Goal: Information Seeking & Learning: Learn about a topic

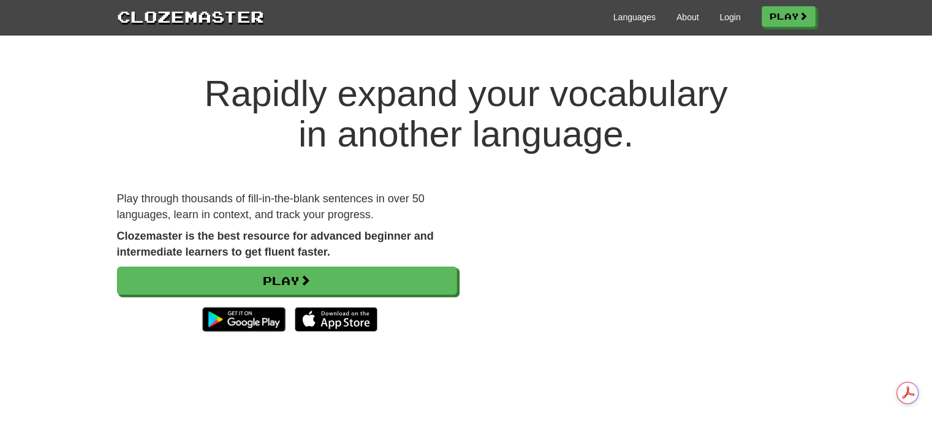
click at [267, 281] on link "Play" at bounding box center [287, 281] width 340 height 28
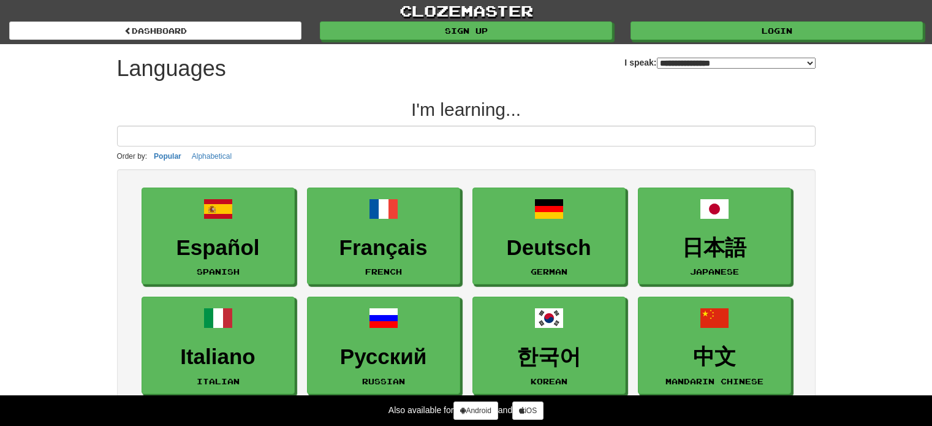
select select "*******"
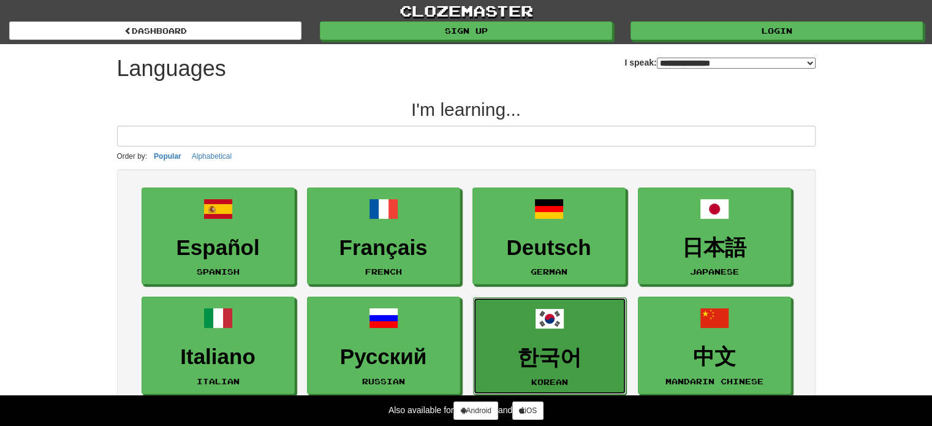
click at [514, 326] on link "한국어 Korean" at bounding box center [549, 345] width 153 height 97
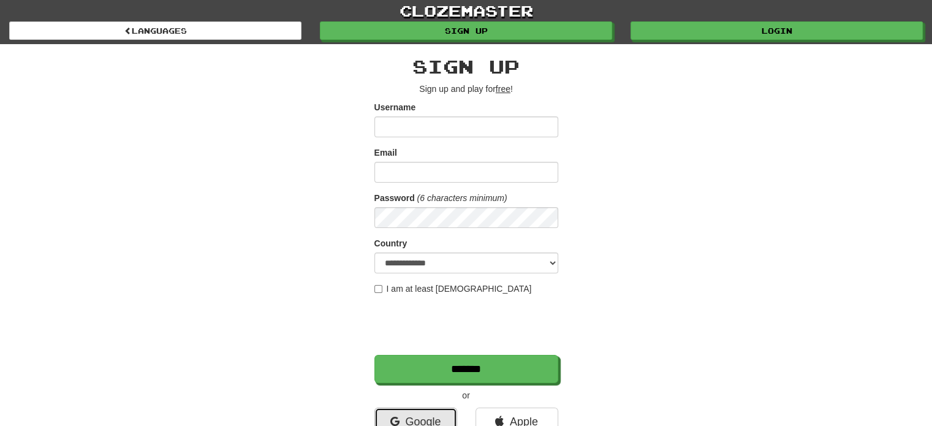
click at [422, 417] on link "Google" at bounding box center [416, 422] width 83 height 28
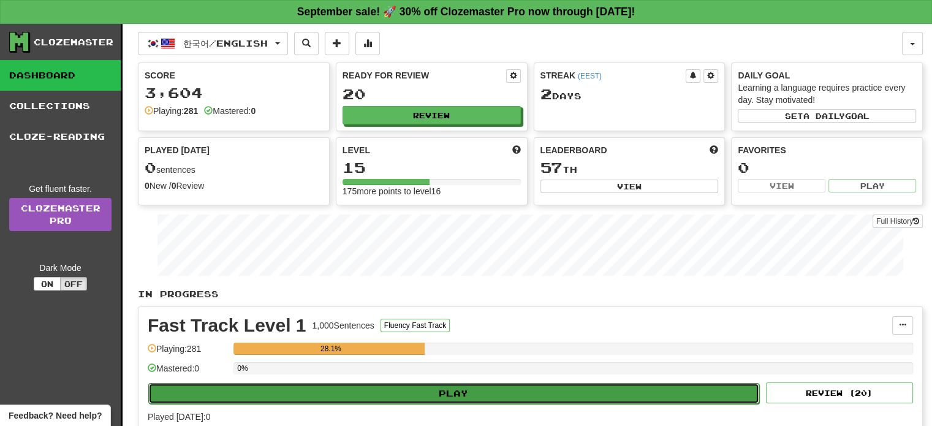
click at [438, 387] on button "Play" at bounding box center [453, 393] width 611 height 21
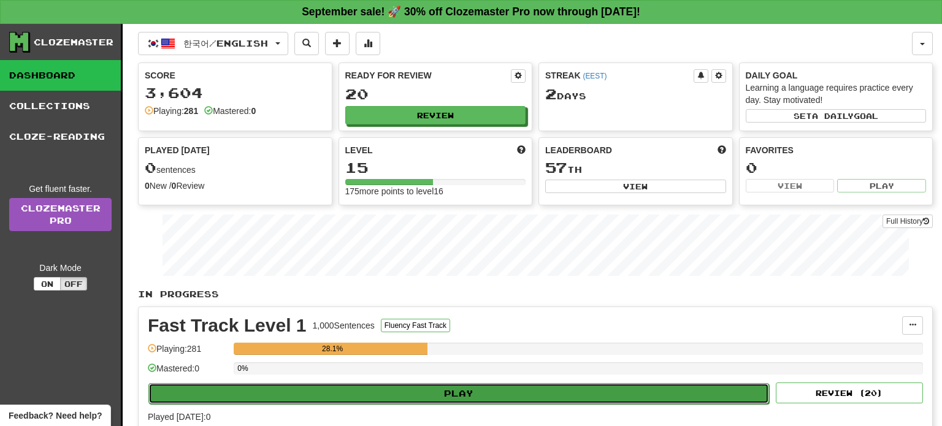
select select "**"
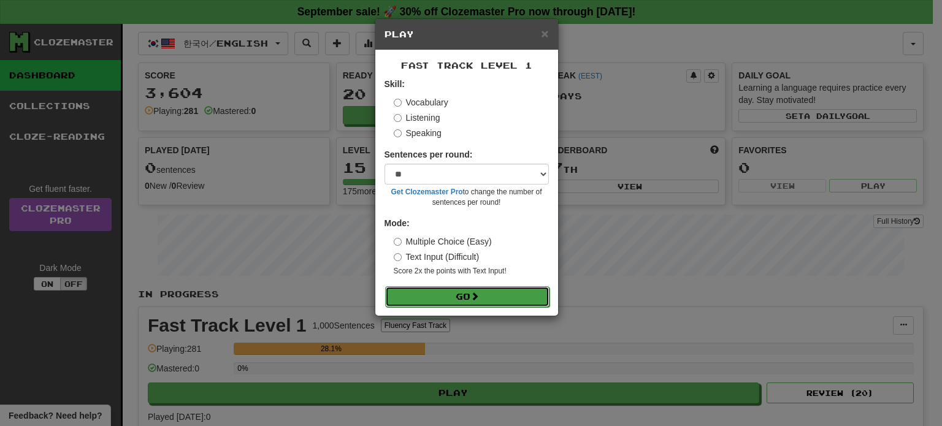
click at [473, 294] on span at bounding box center [474, 296] width 9 height 9
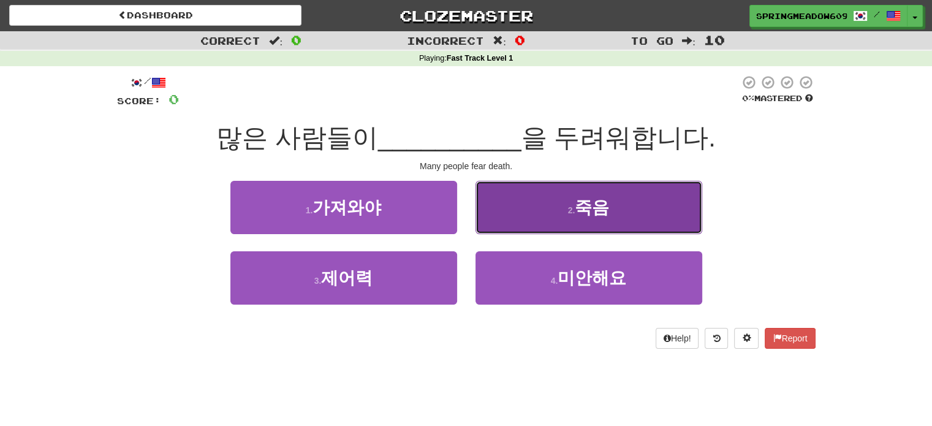
click at [578, 213] on span "죽음" at bounding box center [592, 207] width 34 height 19
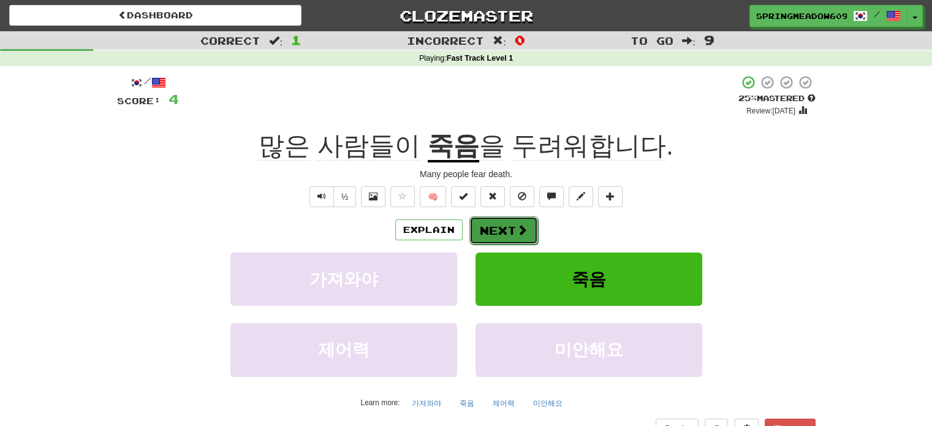
click at [517, 224] on span at bounding box center [522, 229] width 11 height 11
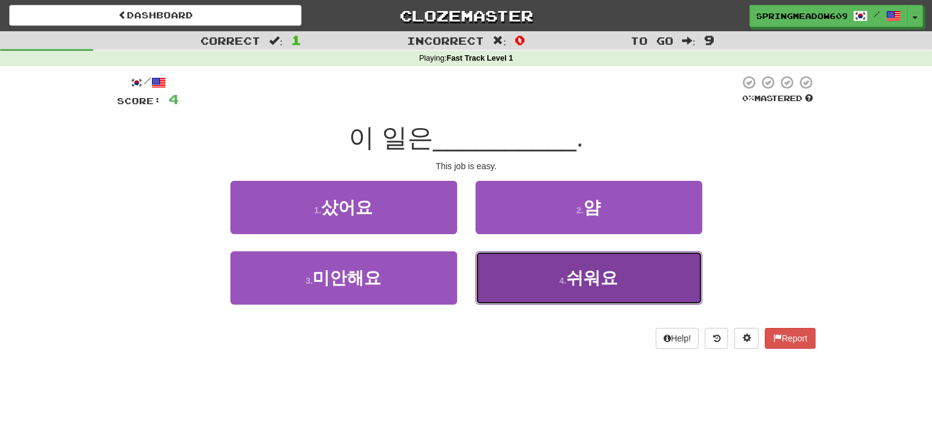
click at [539, 262] on button "4 . 쉬워요" at bounding box center [589, 277] width 227 height 53
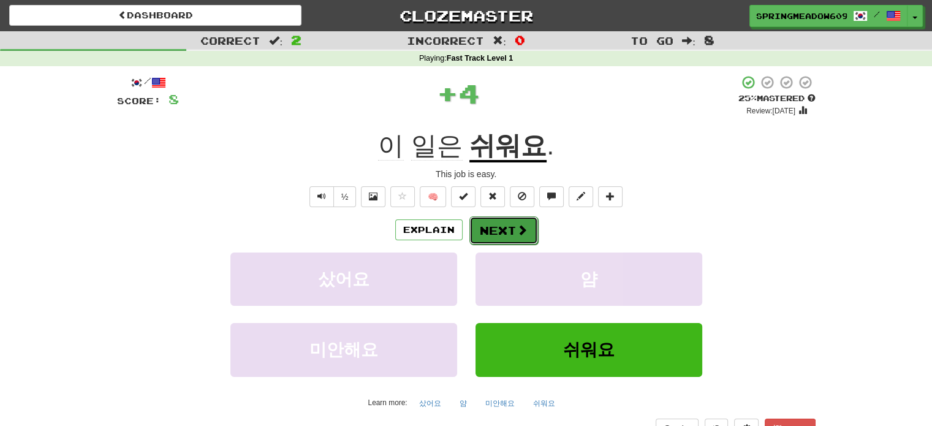
click at [506, 221] on button "Next" at bounding box center [504, 230] width 69 height 28
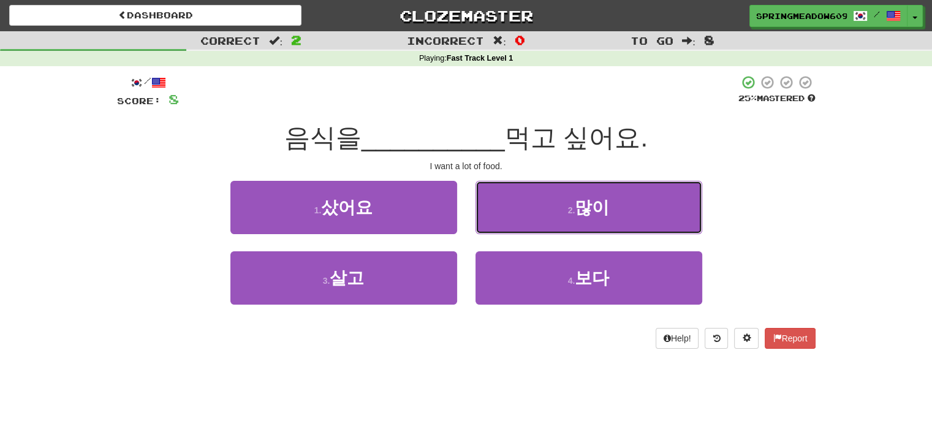
click at [506, 221] on button "2 . 많이" at bounding box center [589, 207] width 227 height 53
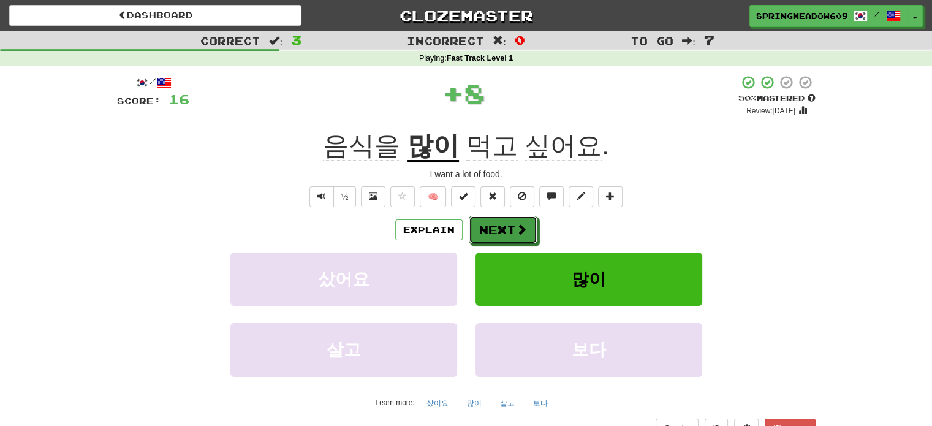
click at [506, 221] on button "Next" at bounding box center [503, 230] width 69 height 28
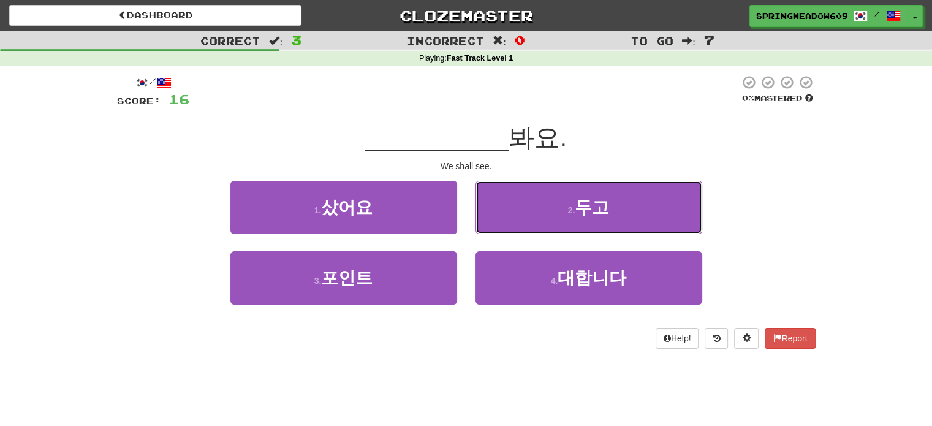
click at [506, 221] on button "2 . 두고" at bounding box center [589, 207] width 227 height 53
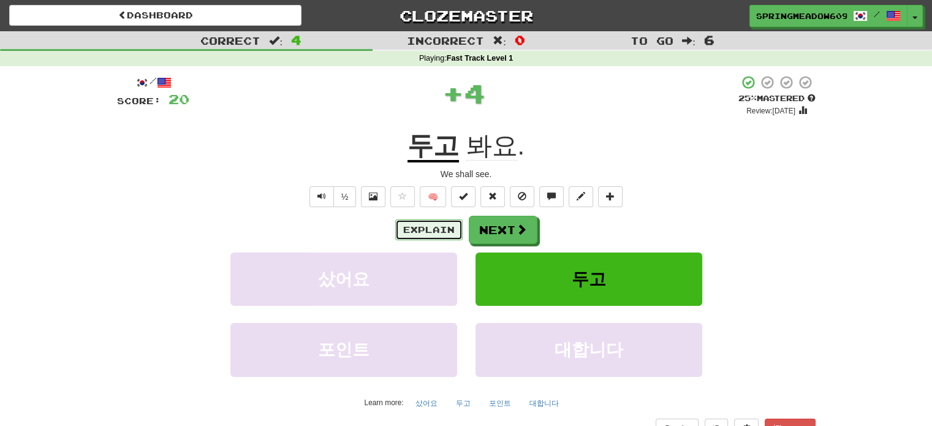
click at [419, 237] on button "Explain" at bounding box center [428, 229] width 67 height 21
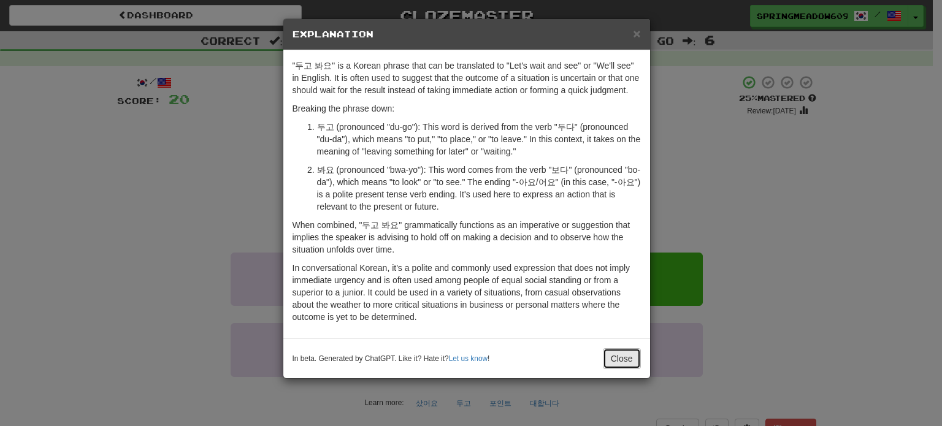
click at [618, 351] on button "Close" at bounding box center [622, 358] width 38 height 21
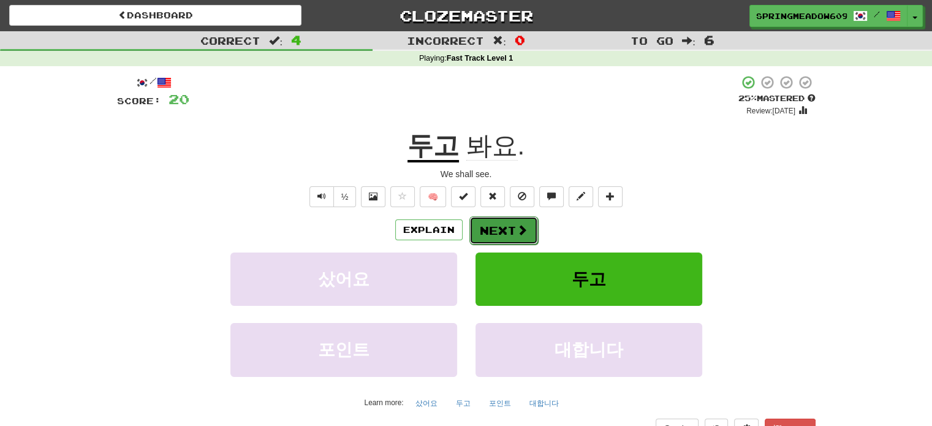
click at [520, 234] on span at bounding box center [522, 229] width 11 height 11
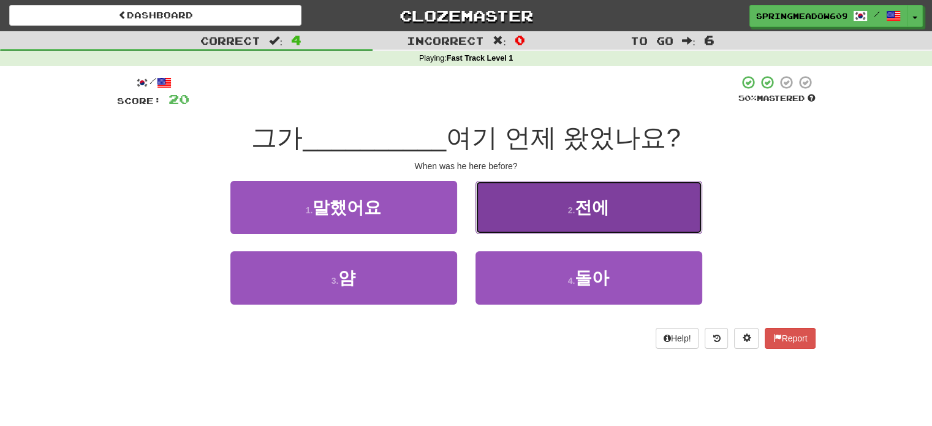
click at [593, 208] on span "전에" at bounding box center [592, 207] width 34 height 19
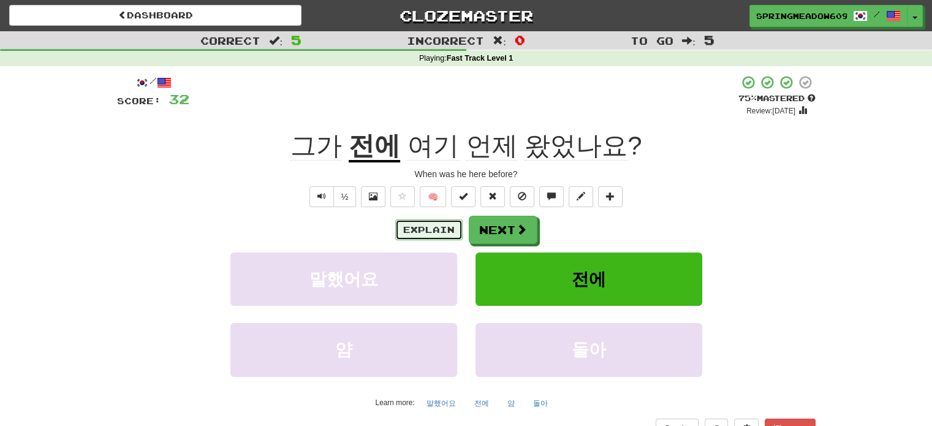
click at [447, 232] on button "Explain" at bounding box center [428, 229] width 67 height 21
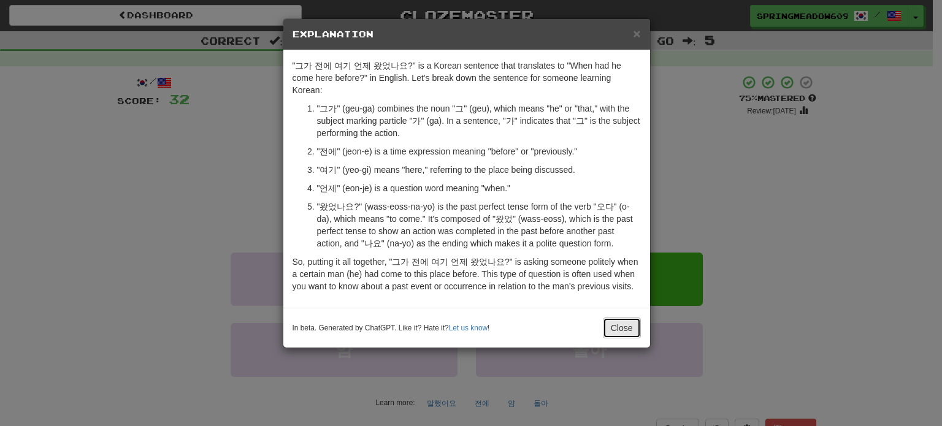
click at [613, 326] on button "Close" at bounding box center [622, 328] width 38 height 21
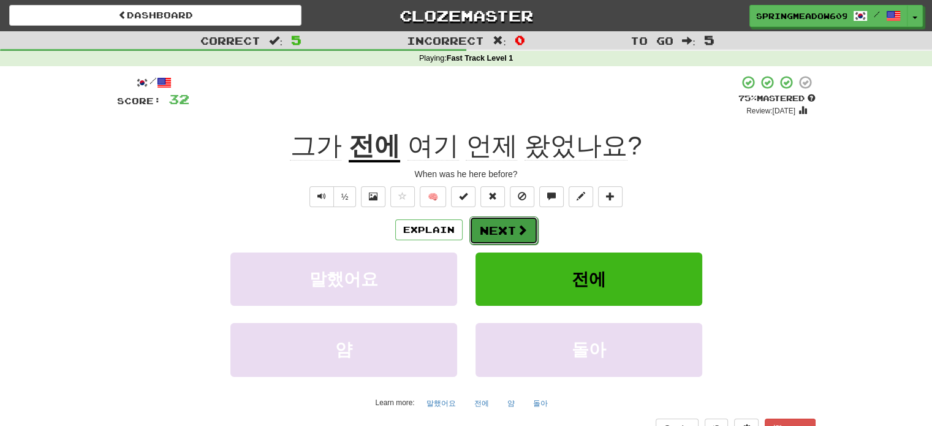
click at [516, 236] on button "Next" at bounding box center [504, 230] width 69 height 28
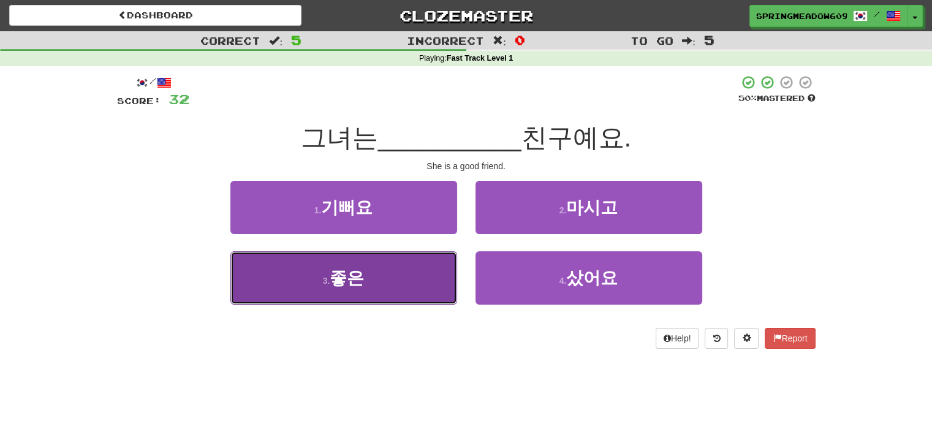
click at [367, 276] on button "3 . 좋은" at bounding box center [344, 277] width 227 height 53
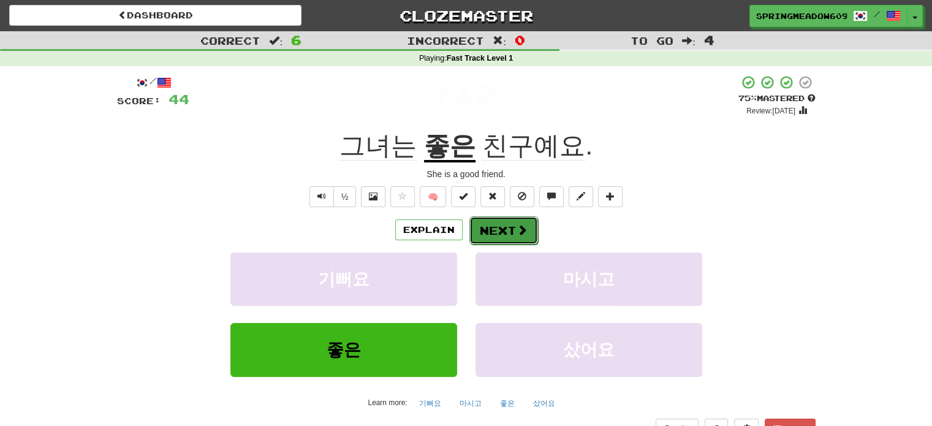
click at [510, 231] on button "Next" at bounding box center [504, 230] width 69 height 28
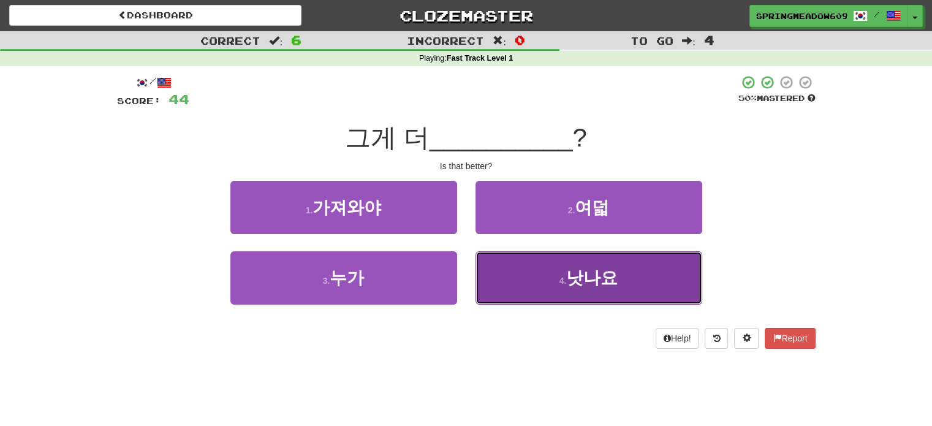
click at [524, 269] on button "4 . 낫나요" at bounding box center [589, 277] width 227 height 53
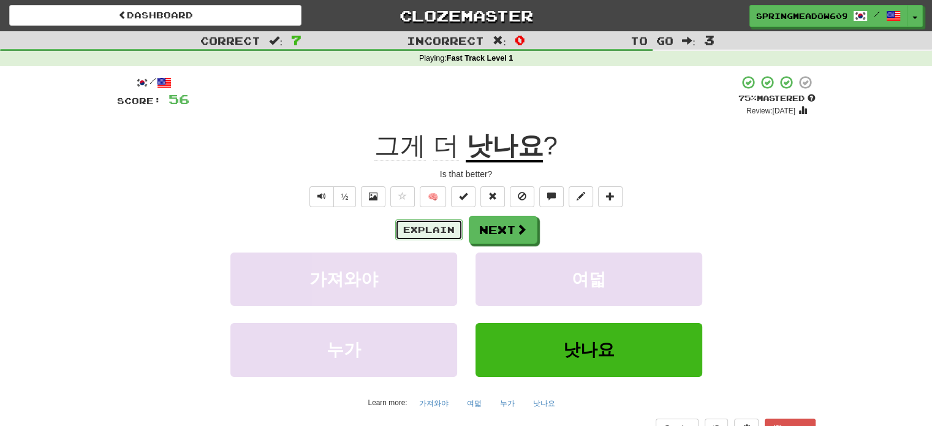
click at [436, 224] on button "Explain" at bounding box center [428, 229] width 67 height 21
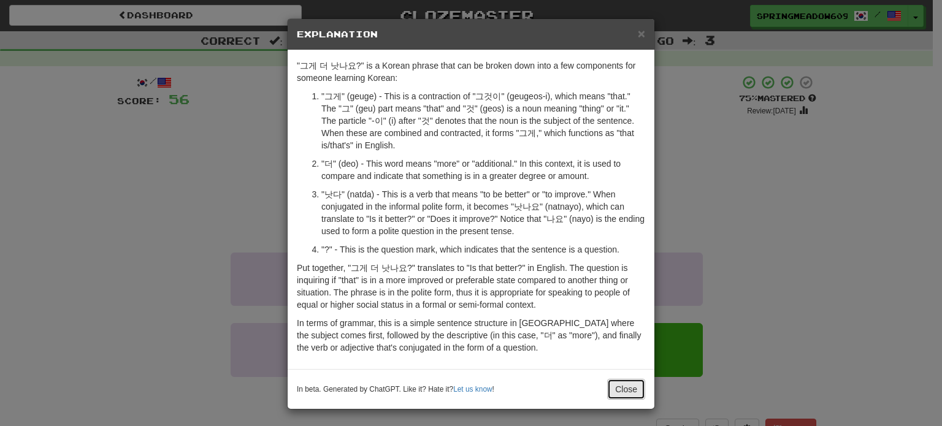
click at [615, 388] on button "Close" at bounding box center [626, 389] width 38 height 21
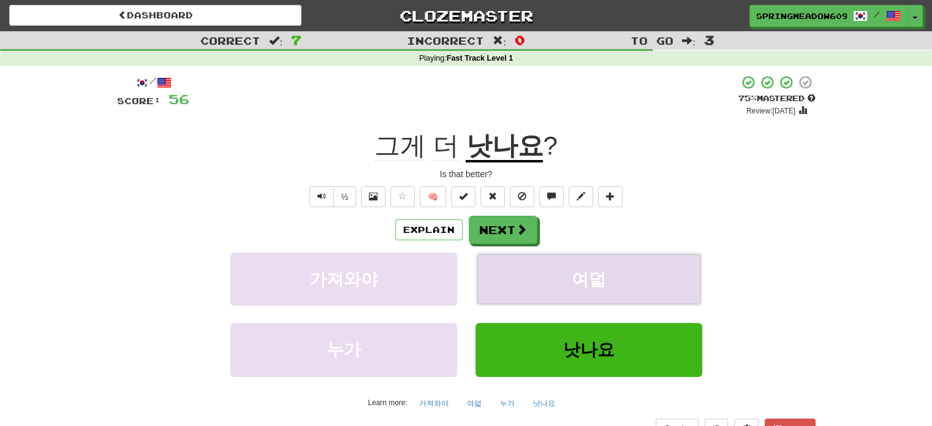
click at [528, 262] on button "여덟" at bounding box center [589, 279] width 227 height 53
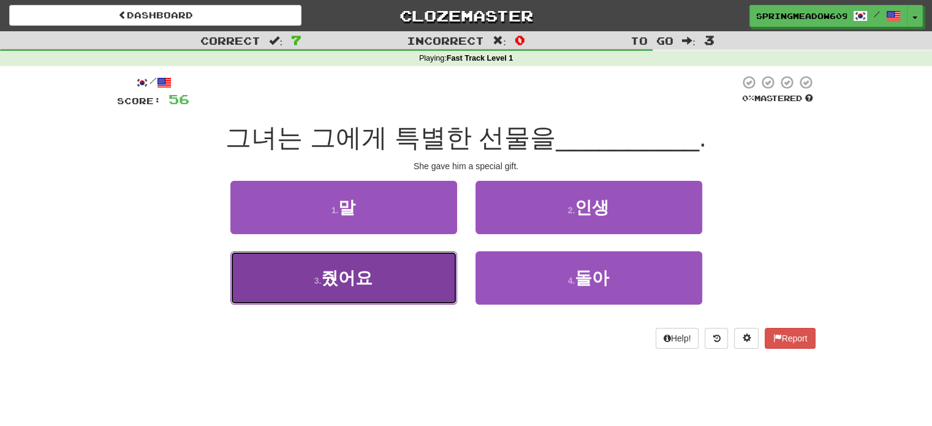
click at [346, 285] on span "줬어요" at bounding box center [346, 278] width 51 height 19
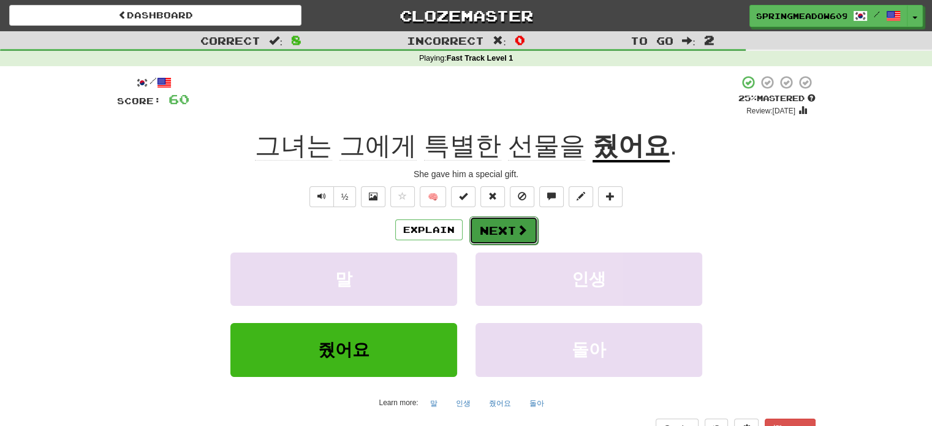
click at [508, 227] on button "Next" at bounding box center [504, 230] width 69 height 28
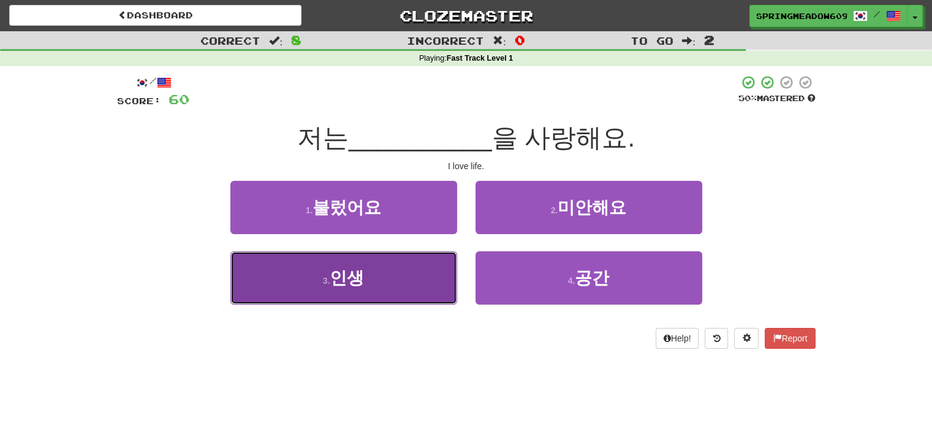
click at [432, 258] on button "3 . 인생" at bounding box center [344, 277] width 227 height 53
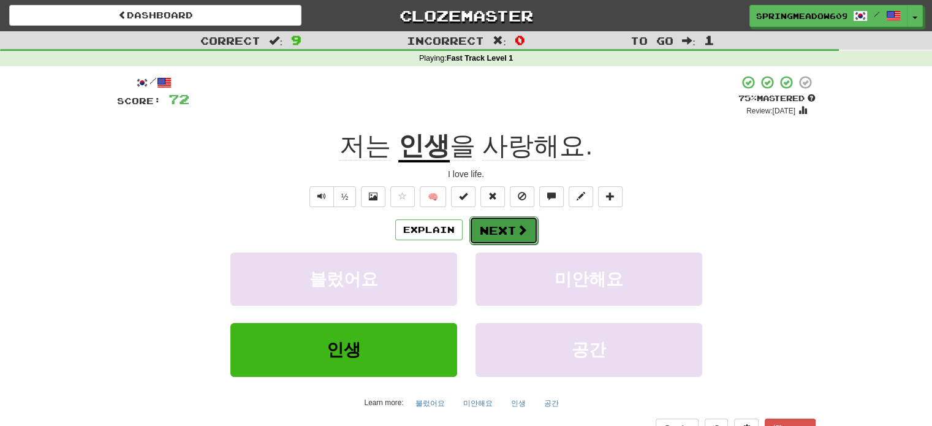
click at [503, 235] on button "Next" at bounding box center [504, 230] width 69 height 28
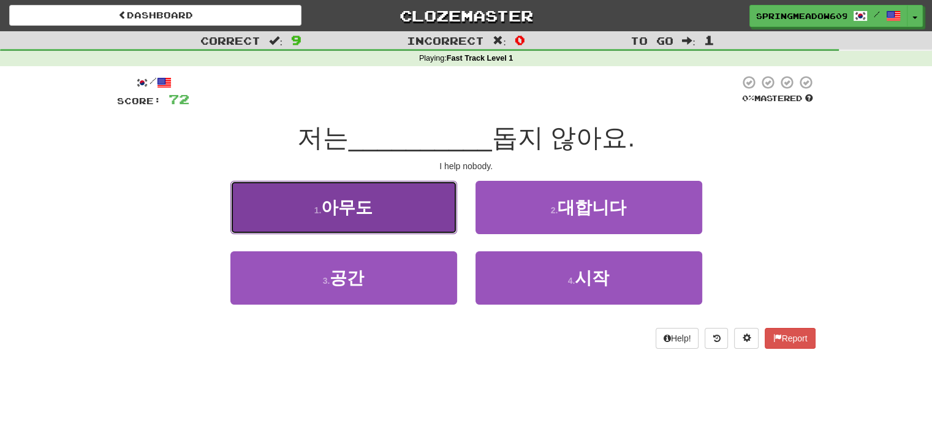
click at [370, 215] on span "아무도" at bounding box center [346, 207] width 51 height 19
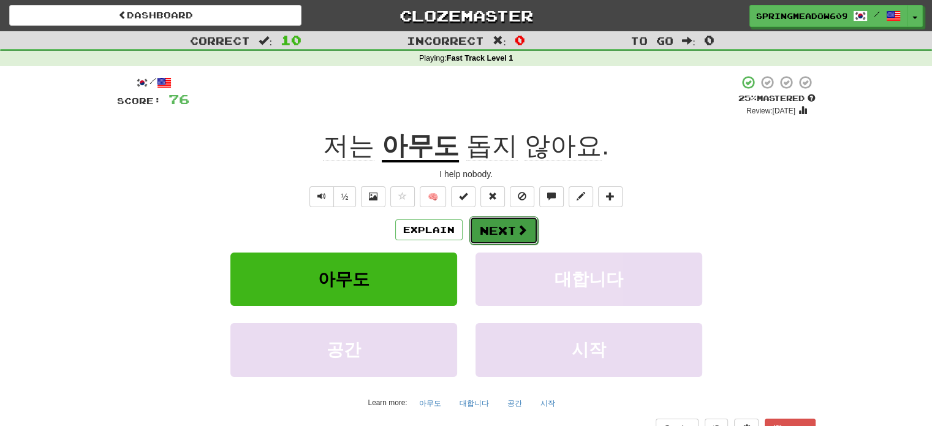
click at [502, 224] on button "Next" at bounding box center [504, 230] width 69 height 28
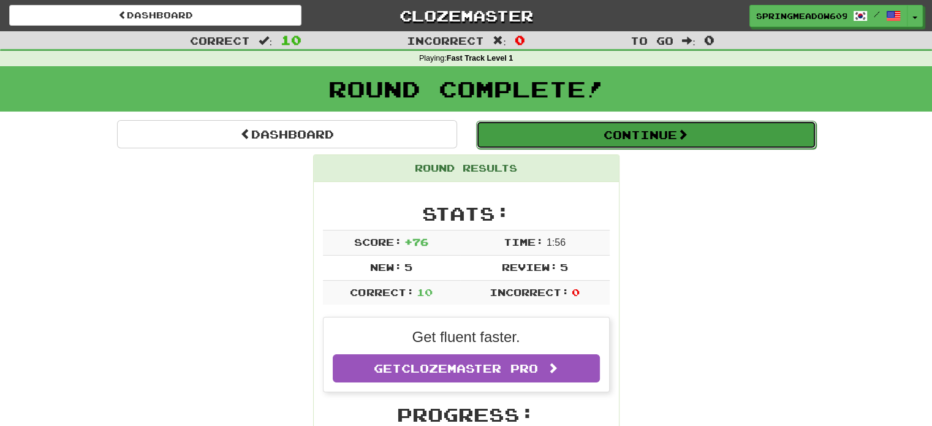
click at [639, 134] on button "Continue" at bounding box center [646, 135] width 340 height 28
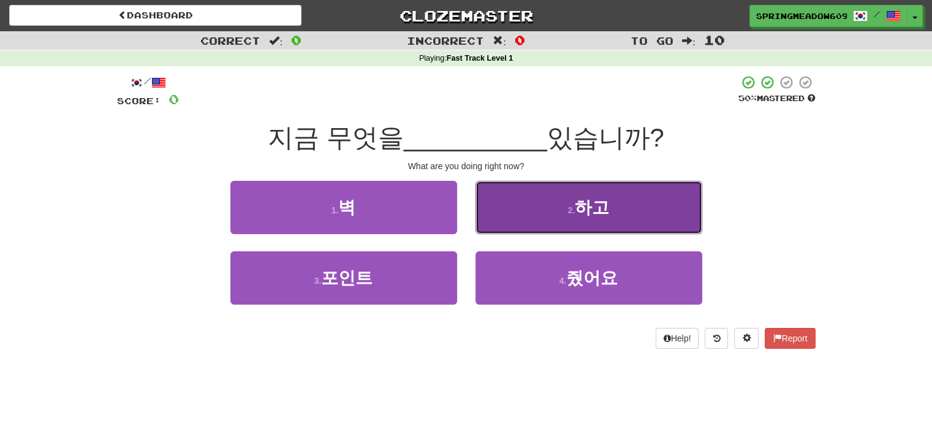
click at [608, 195] on button "2 . 하고" at bounding box center [589, 207] width 227 height 53
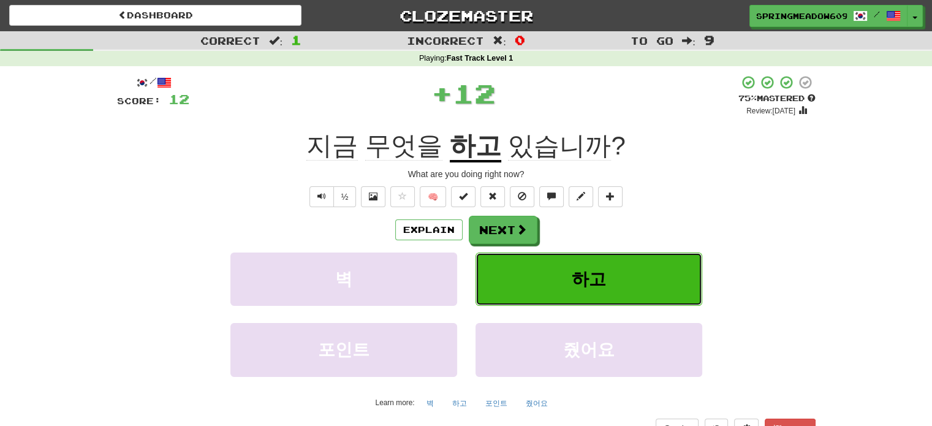
click at [593, 262] on button "하고" at bounding box center [589, 279] width 227 height 53
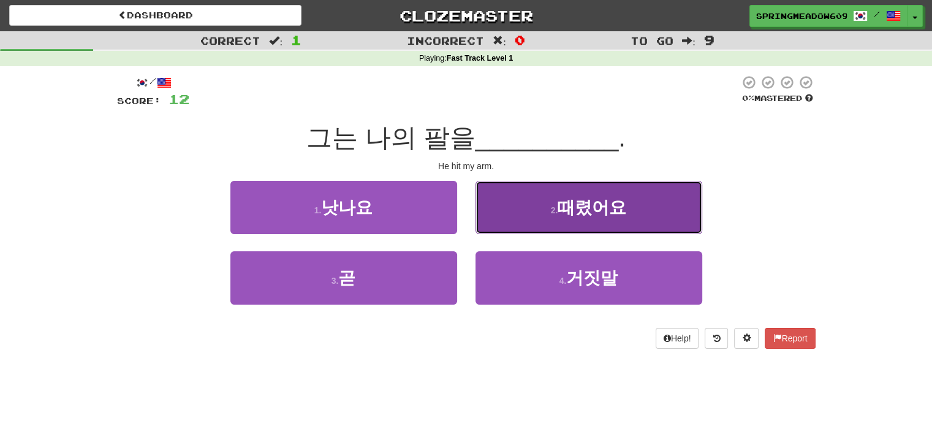
click at [571, 210] on span "때렸어요" at bounding box center [592, 207] width 69 height 19
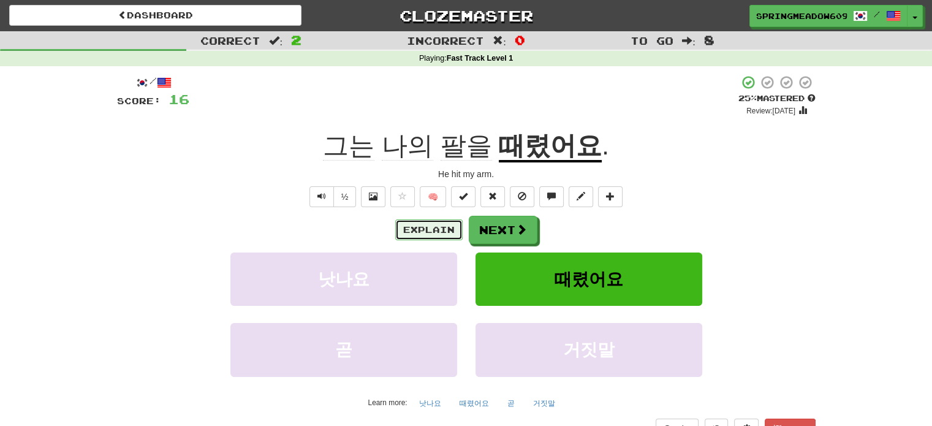
click at [448, 229] on button "Explain" at bounding box center [428, 229] width 67 height 21
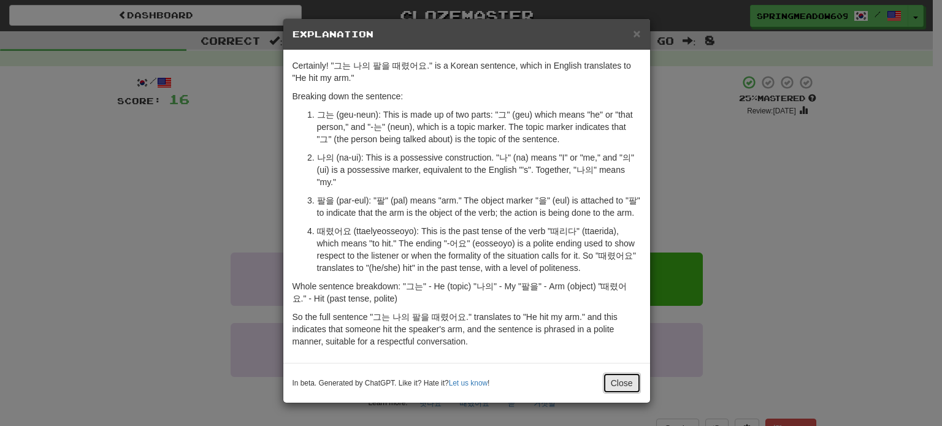
click at [611, 379] on button "Close" at bounding box center [622, 383] width 38 height 21
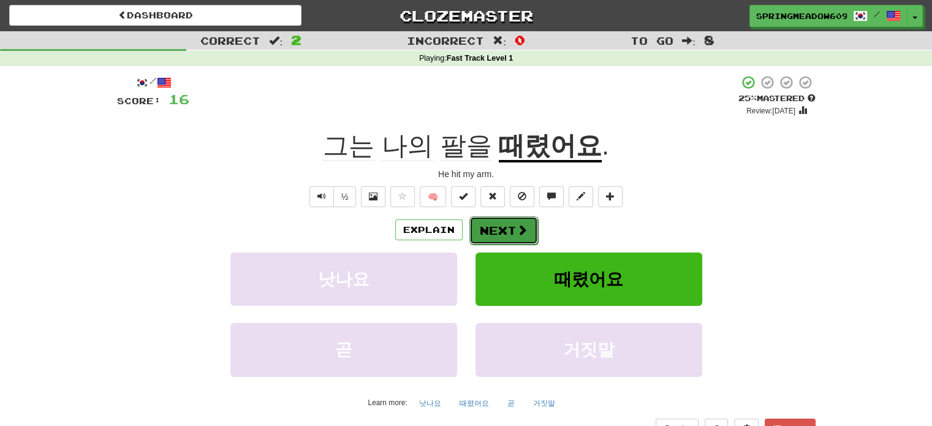
click at [522, 227] on span at bounding box center [522, 229] width 11 height 11
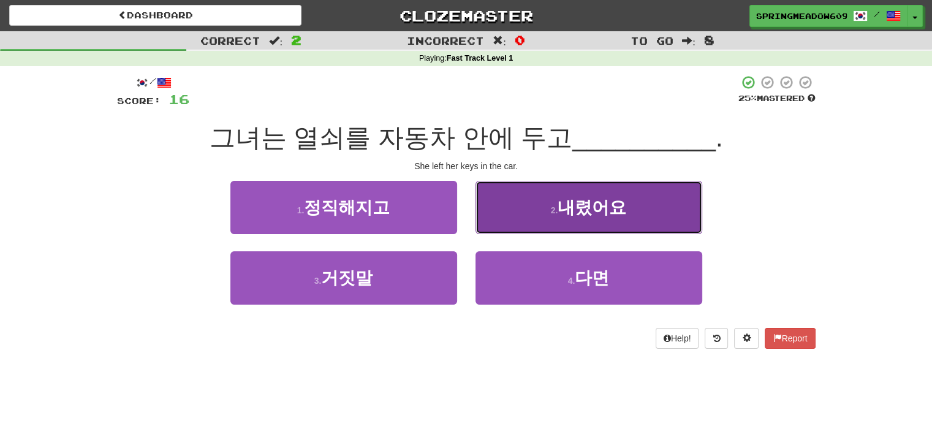
click at [620, 190] on button "2 . 내렸어요" at bounding box center [589, 207] width 227 height 53
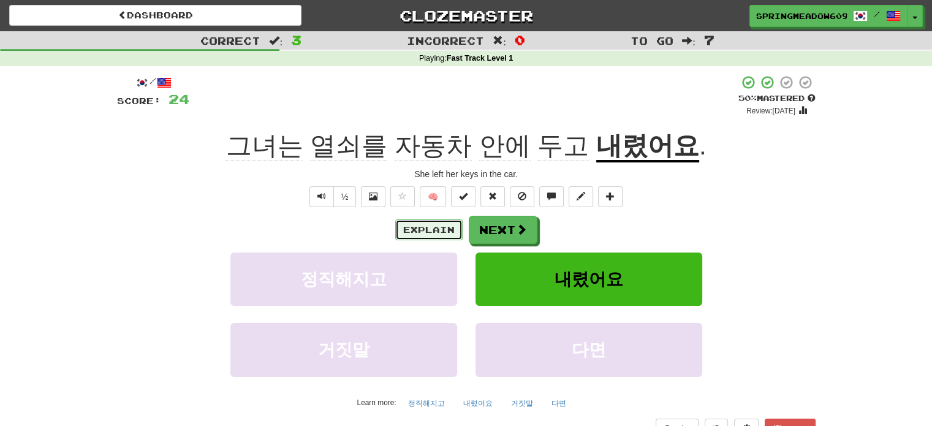
click at [432, 224] on button "Explain" at bounding box center [428, 229] width 67 height 21
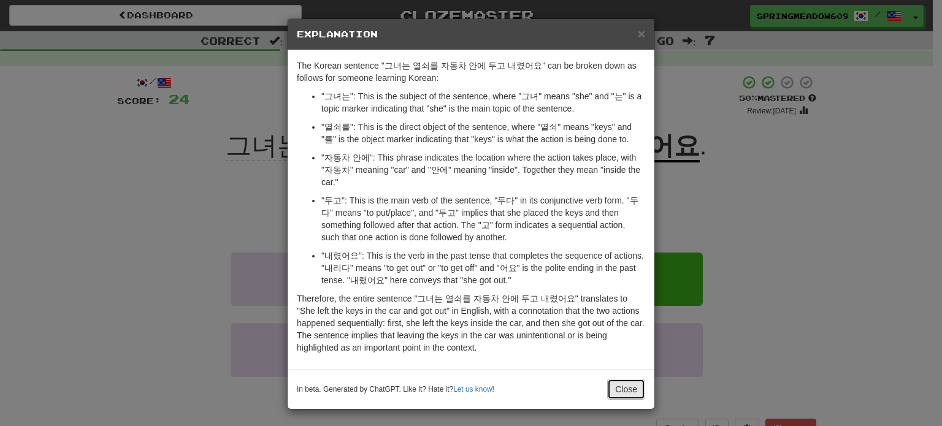
click at [633, 384] on button "Close" at bounding box center [626, 389] width 38 height 21
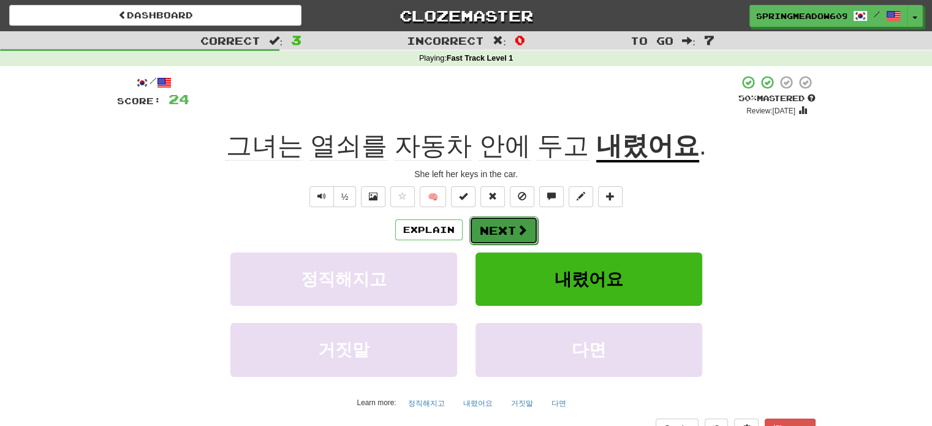
click at [517, 232] on span at bounding box center [522, 229] width 11 height 11
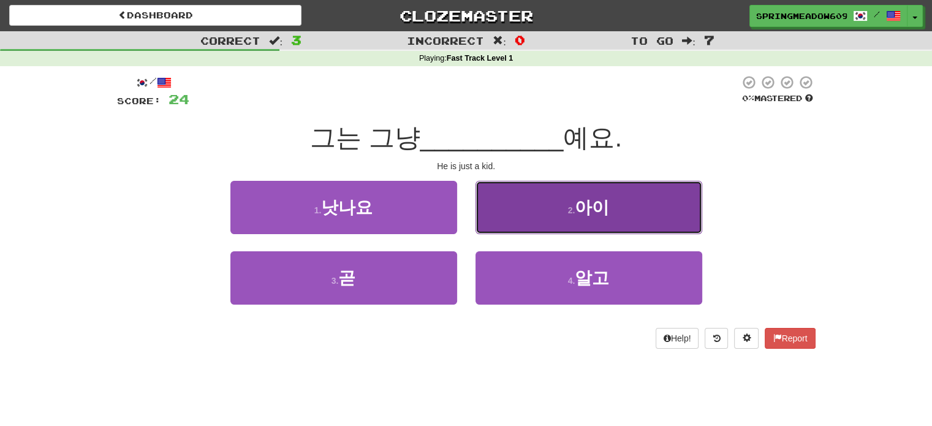
click at [577, 211] on span "아이" at bounding box center [592, 207] width 34 height 19
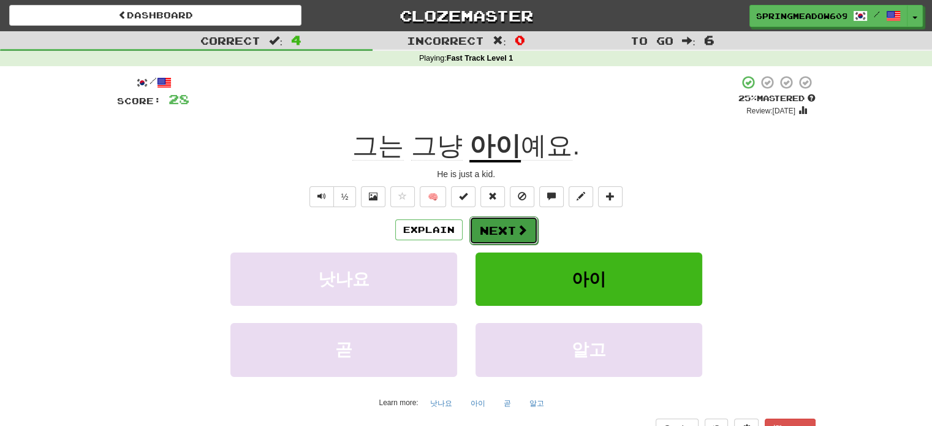
click at [519, 228] on span at bounding box center [522, 229] width 11 height 11
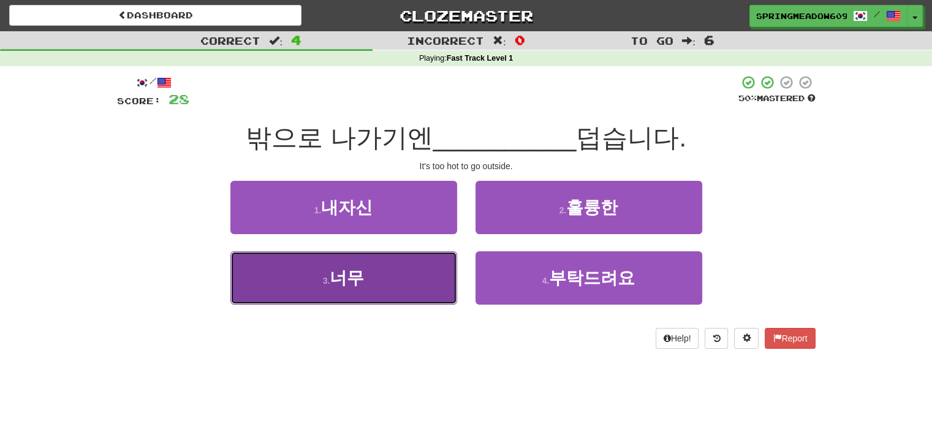
click at [431, 264] on button "3 . 너무" at bounding box center [344, 277] width 227 height 53
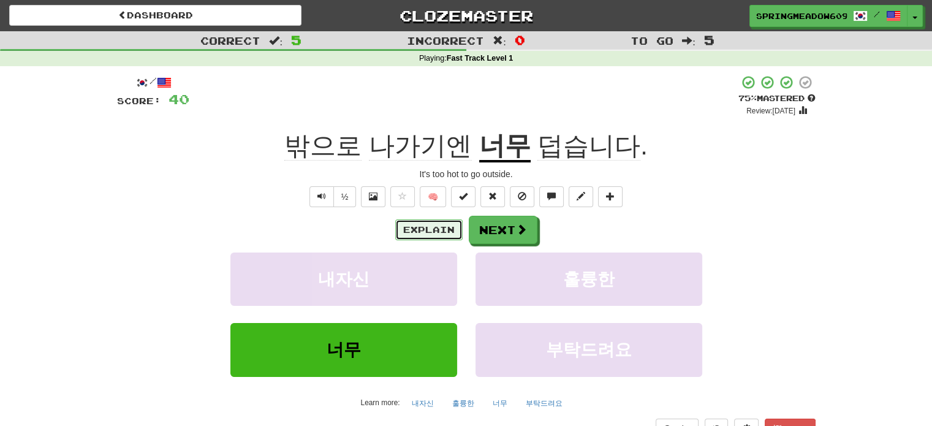
click at [450, 230] on button "Explain" at bounding box center [428, 229] width 67 height 21
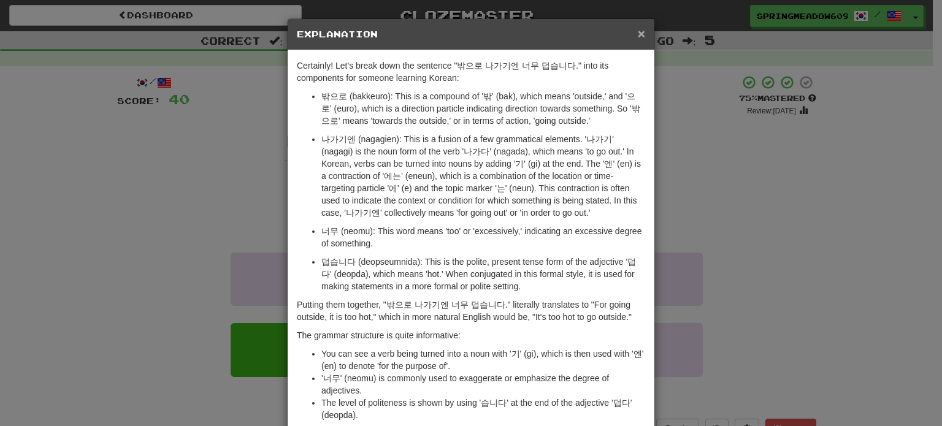
click at [638, 30] on span "×" at bounding box center [641, 33] width 7 height 14
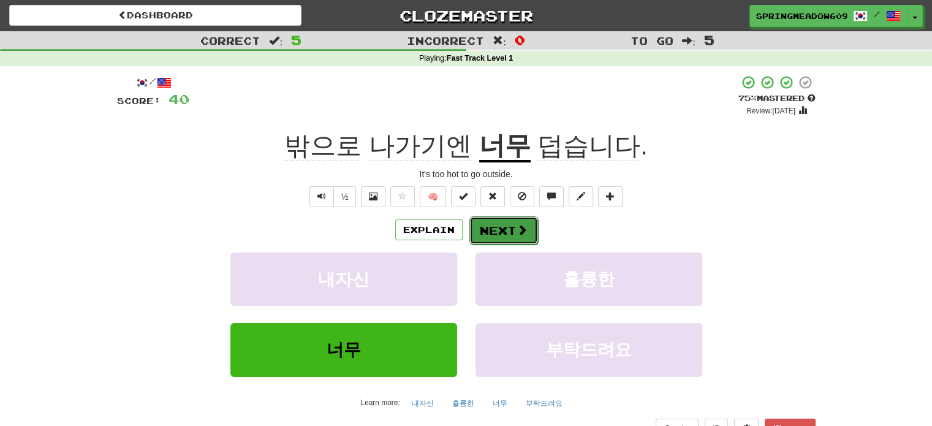
click at [498, 223] on button "Next" at bounding box center [504, 230] width 69 height 28
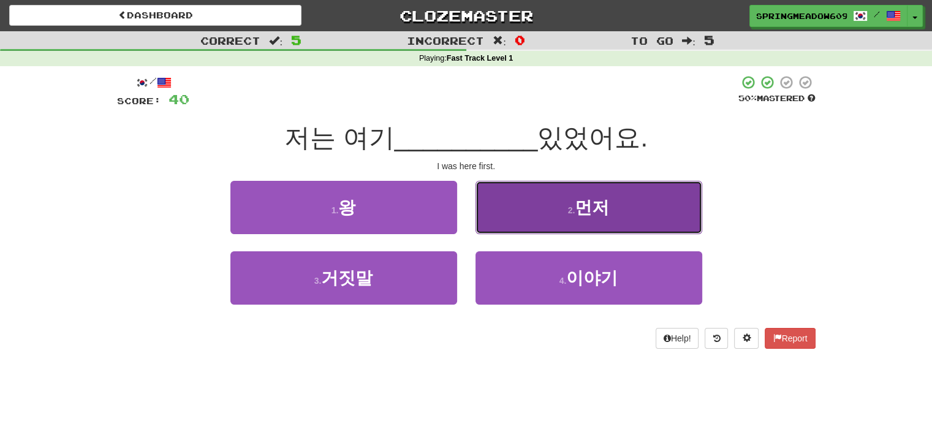
click at [547, 205] on button "2 . 먼저" at bounding box center [589, 207] width 227 height 53
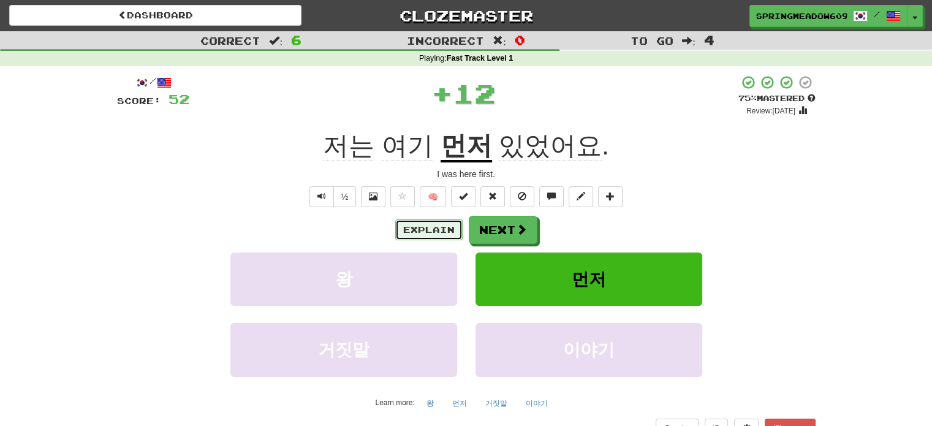
click at [425, 232] on button "Explain" at bounding box center [428, 229] width 67 height 21
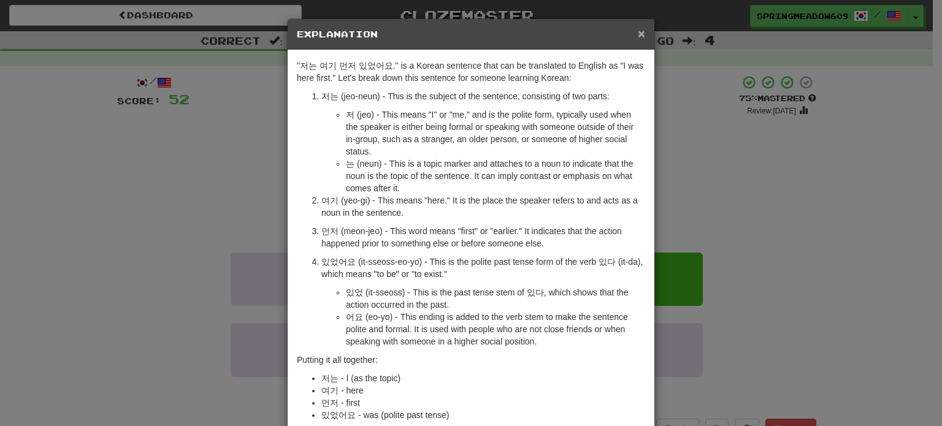
click at [638, 36] on span "×" at bounding box center [641, 33] width 7 height 14
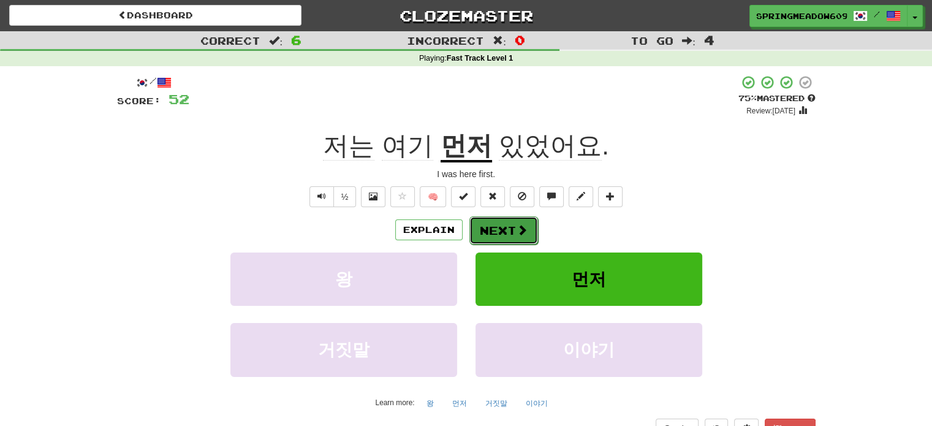
click at [519, 229] on span at bounding box center [522, 229] width 11 height 11
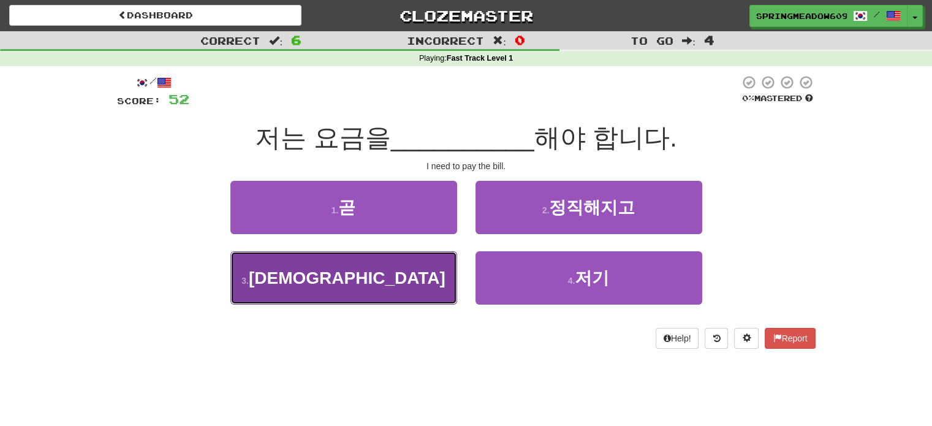
click at [391, 279] on button "3 . 지불" at bounding box center [344, 277] width 227 height 53
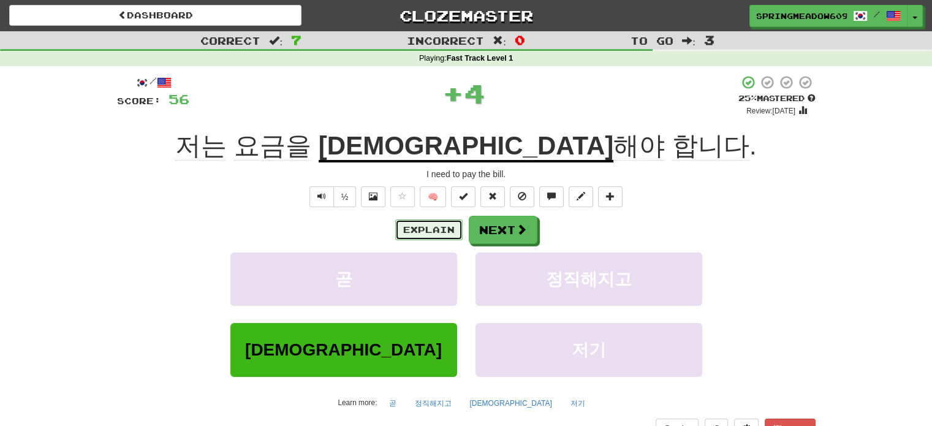
click at [422, 229] on button "Explain" at bounding box center [428, 229] width 67 height 21
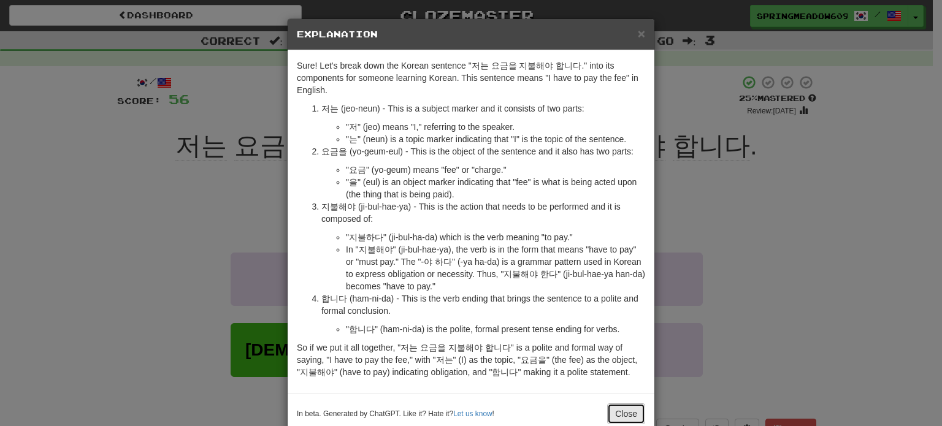
click at [622, 411] on button "Close" at bounding box center [626, 413] width 38 height 21
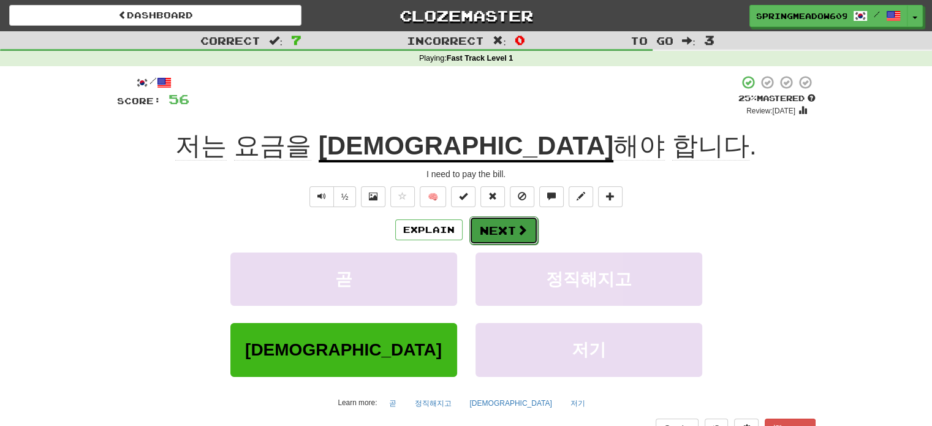
click at [525, 238] on button "Next" at bounding box center [504, 230] width 69 height 28
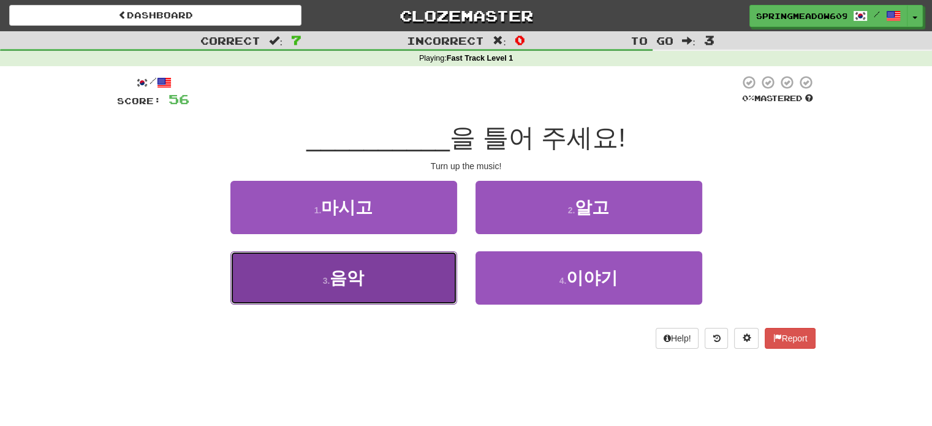
click at [387, 263] on button "3 . 음악" at bounding box center [344, 277] width 227 height 53
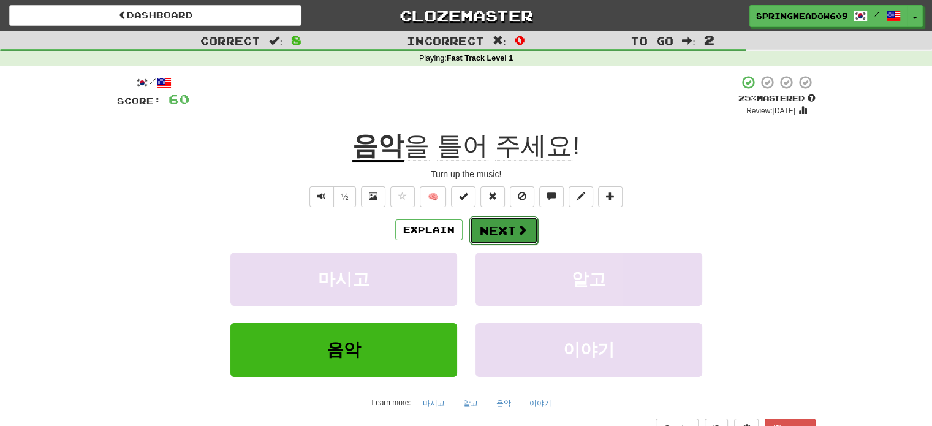
click at [503, 232] on button "Next" at bounding box center [504, 230] width 69 height 28
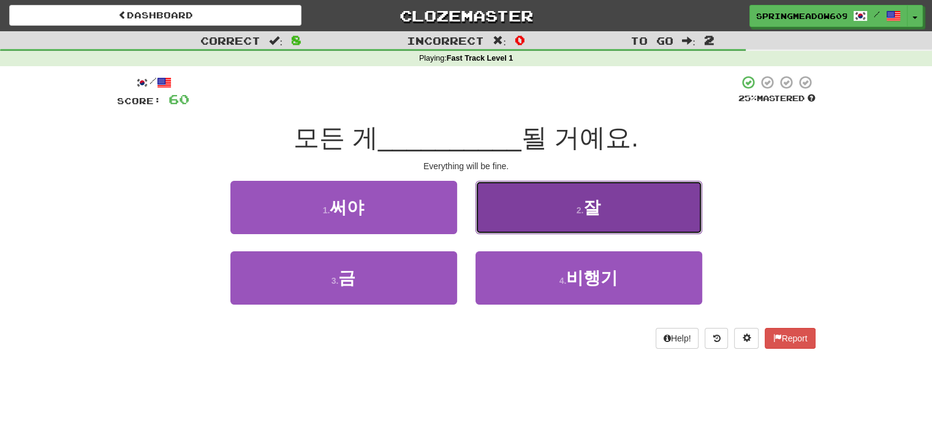
click at [566, 207] on button "2 . 잘" at bounding box center [589, 207] width 227 height 53
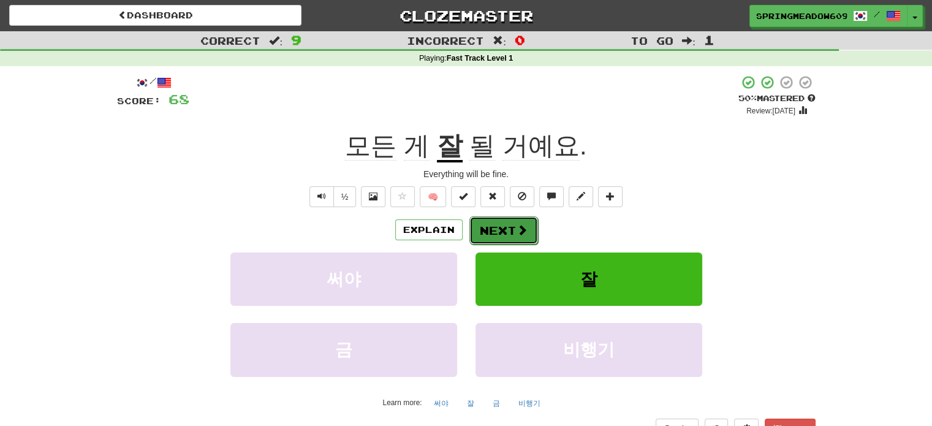
click at [500, 227] on button "Next" at bounding box center [504, 230] width 69 height 28
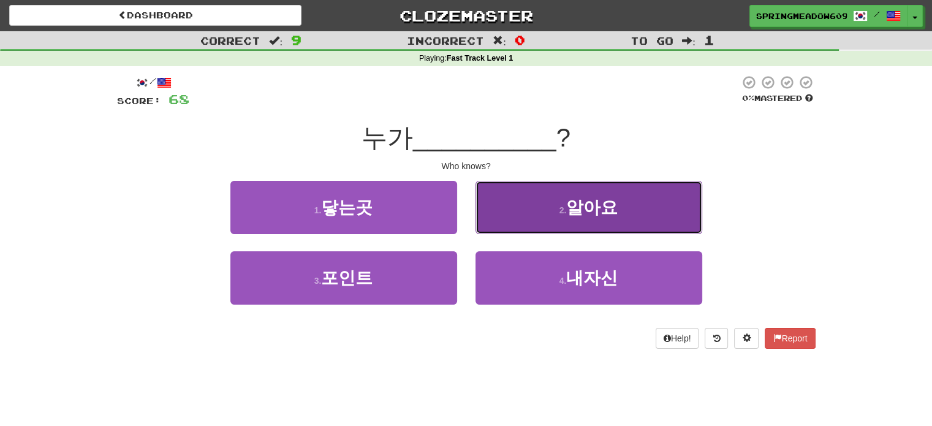
click at [571, 208] on span "알아요" at bounding box center [591, 207] width 51 height 19
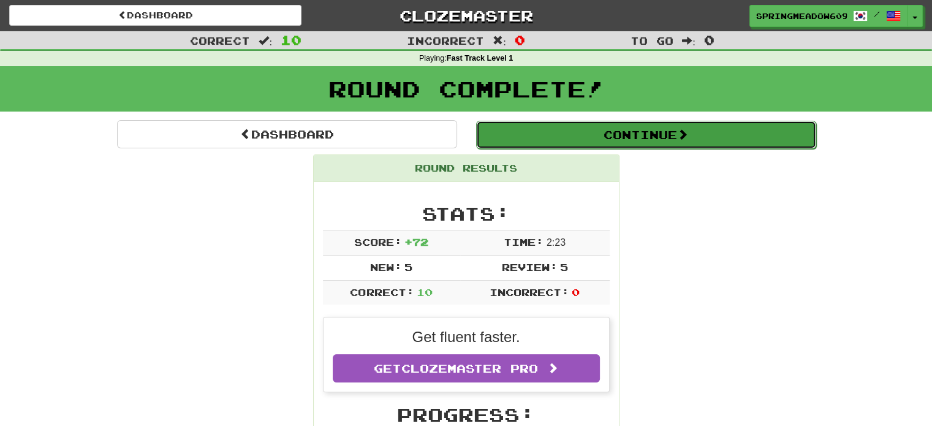
click at [638, 139] on button "Continue" at bounding box center [646, 135] width 340 height 28
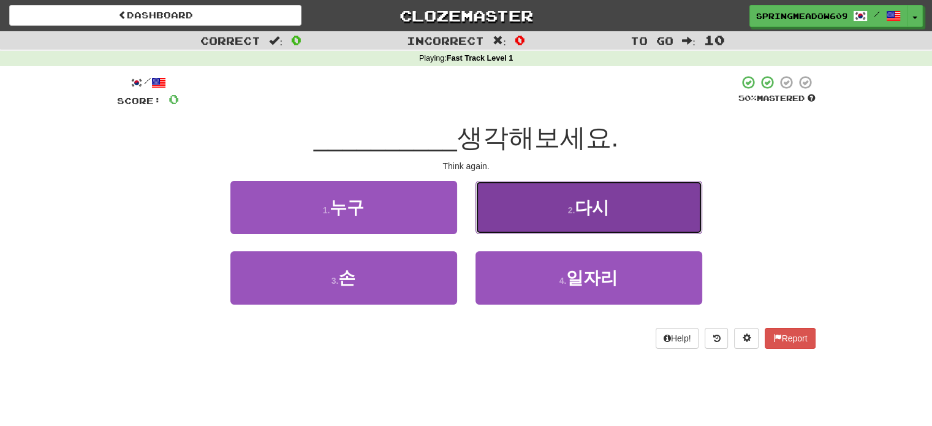
click at [585, 190] on button "2 . 다시" at bounding box center [589, 207] width 227 height 53
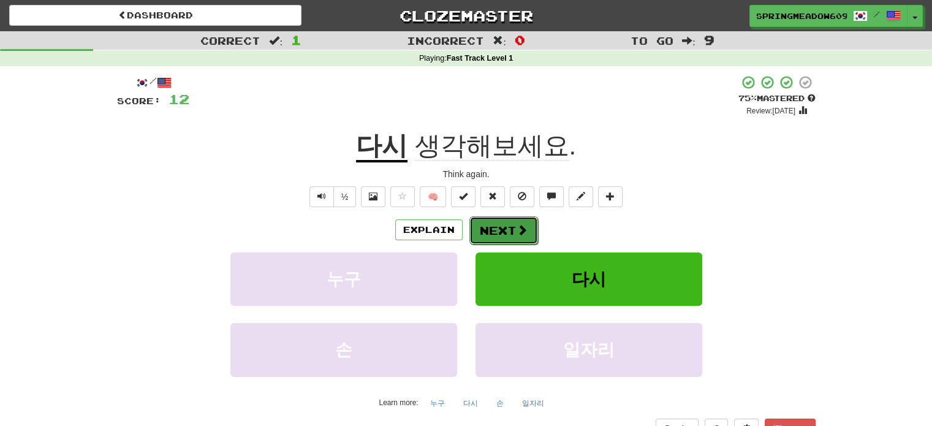
click at [517, 218] on button "Next" at bounding box center [504, 230] width 69 height 28
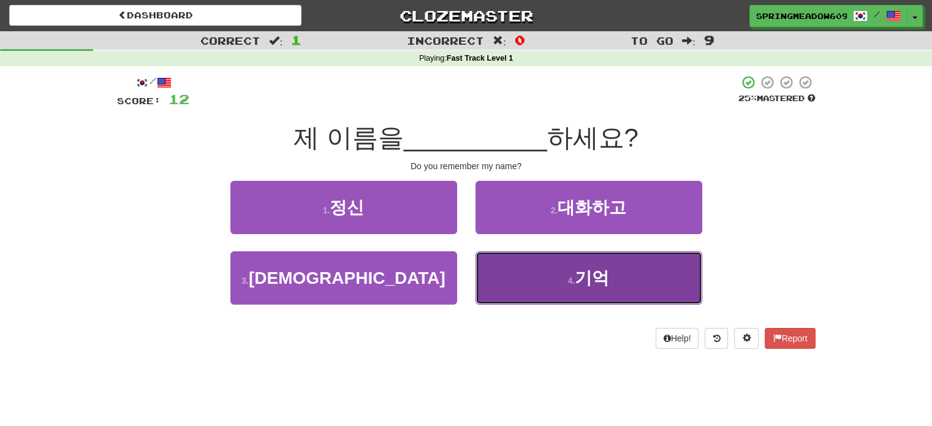
click at [548, 270] on button "4 . 기억" at bounding box center [589, 277] width 227 height 53
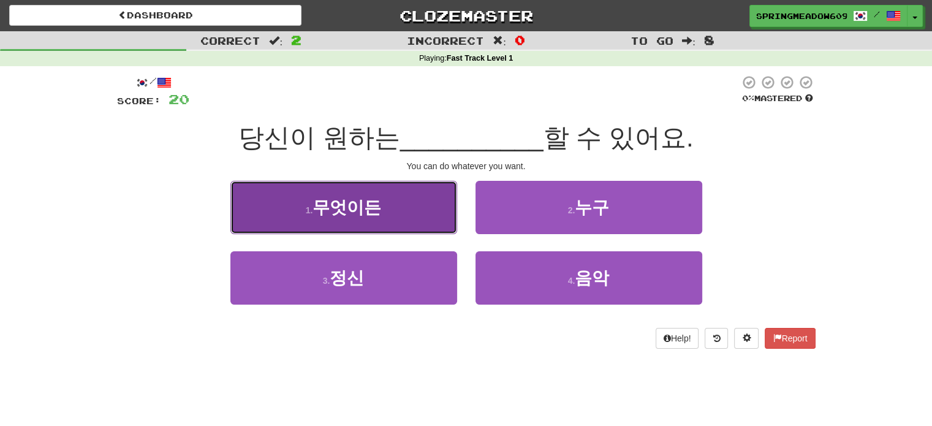
click at [395, 226] on button "1 . 무엇이든" at bounding box center [344, 207] width 227 height 53
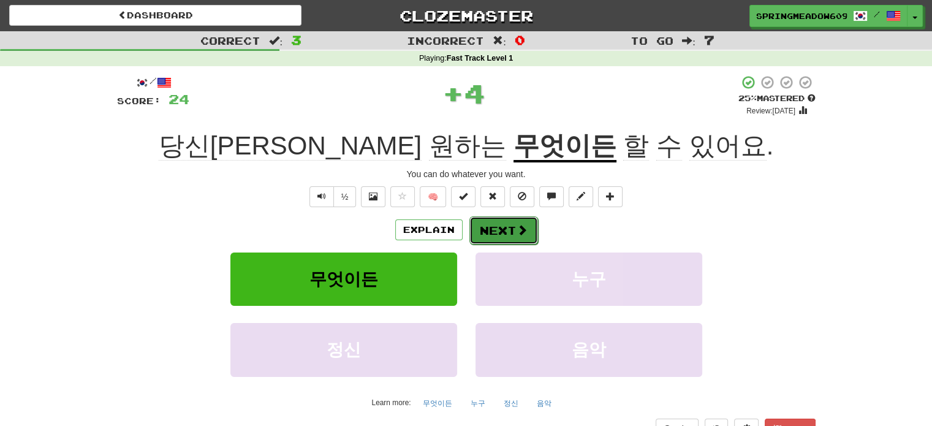
click at [517, 233] on span at bounding box center [522, 229] width 11 height 11
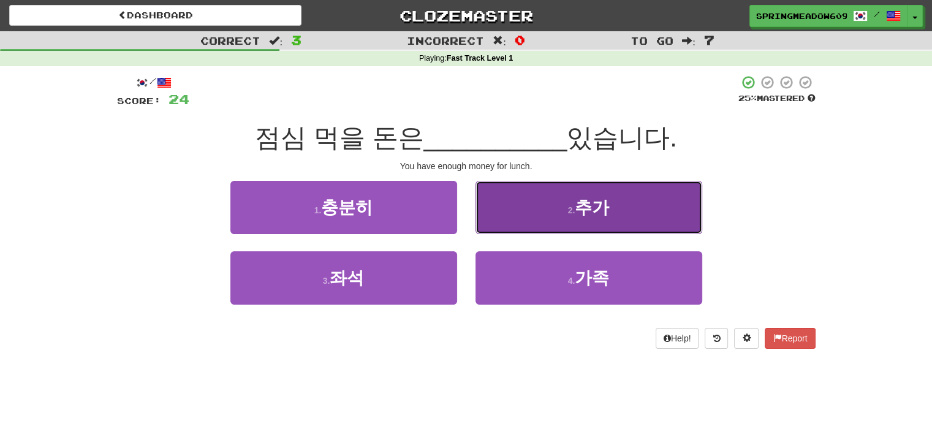
click at [569, 220] on button "2 . 추가" at bounding box center [589, 207] width 227 height 53
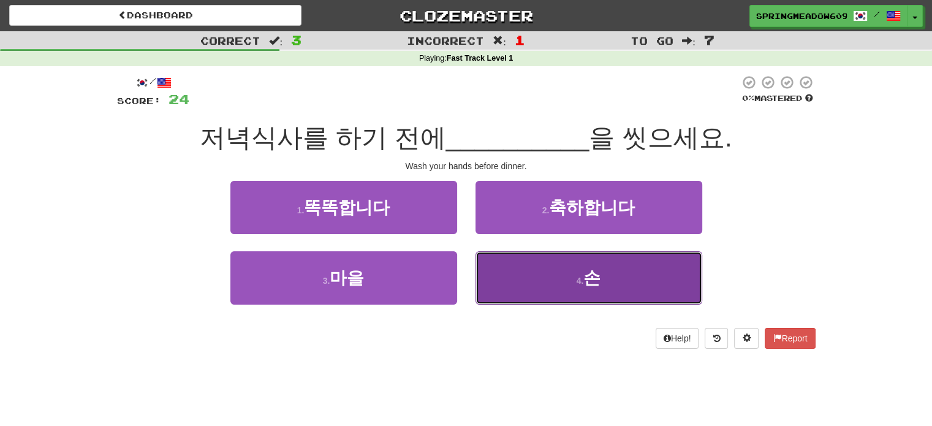
click at [580, 267] on button "4 . 손" at bounding box center [589, 277] width 227 height 53
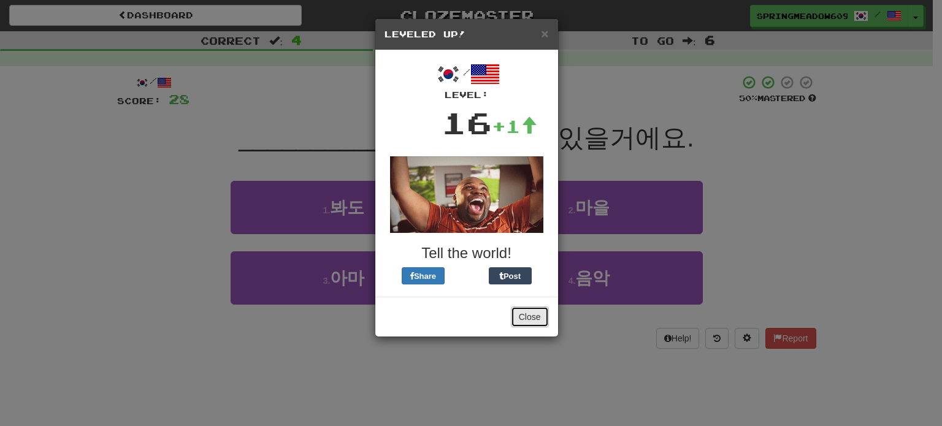
click at [528, 326] on button "Close" at bounding box center [530, 317] width 38 height 21
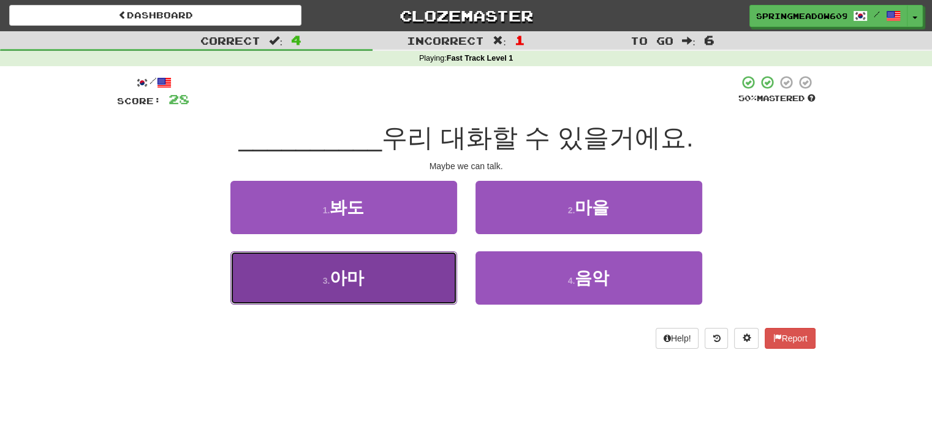
click at [365, 294] on button "3 . 아마" at bounding box center [344, 277] width 227 height 53
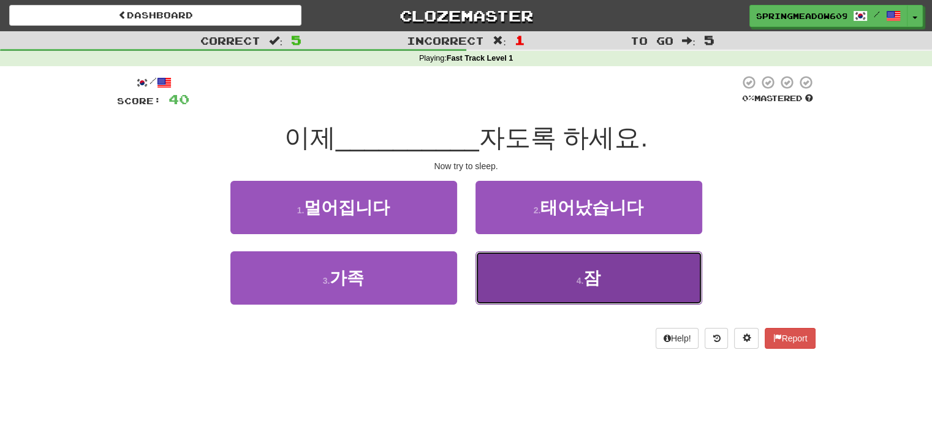
click at [504, 281] on button "4 . 잠" at bounding box center [589, 277] width 227 height 53
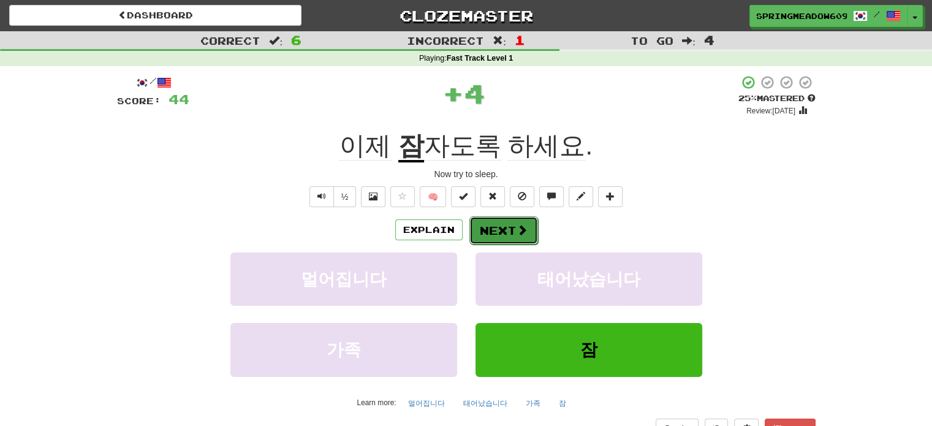
click at [513, 227] on button "Next" at bounding box center [504, 230] width 69 height 28
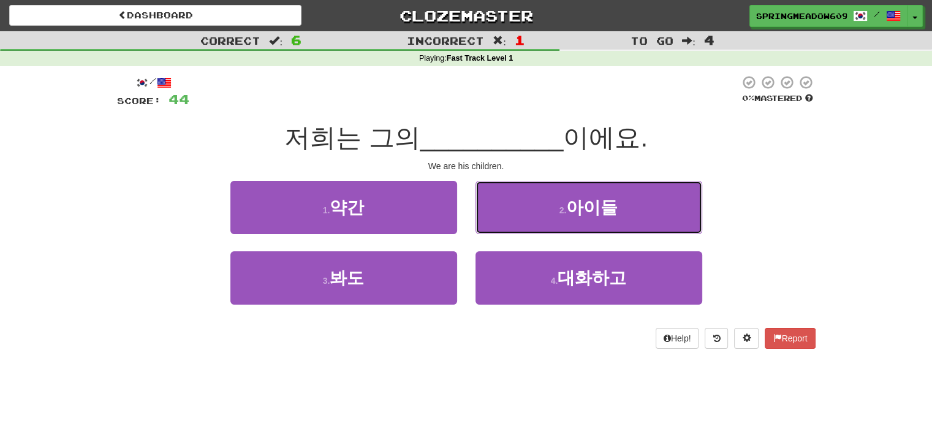
click at [513, 227] on button "2 . 아이들" at bounding box center [589, 207] width 227 height 53
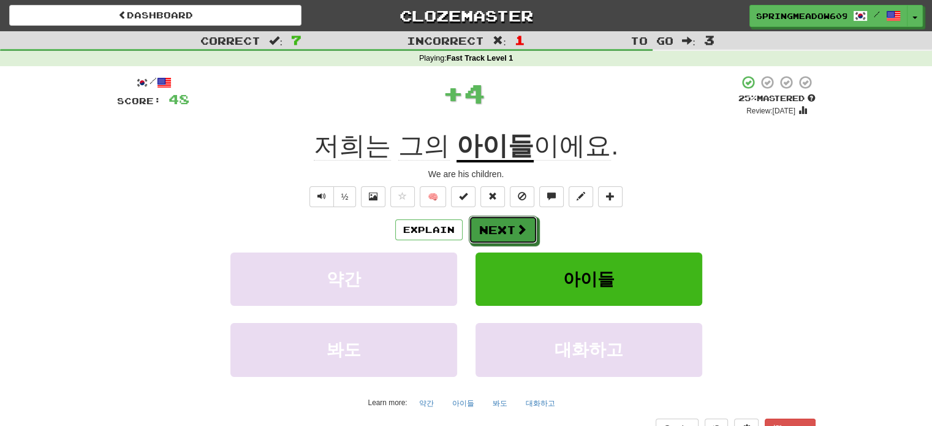
click at [513, 227] on button "Next" at bounding box center [503, 230] width 69 height 28
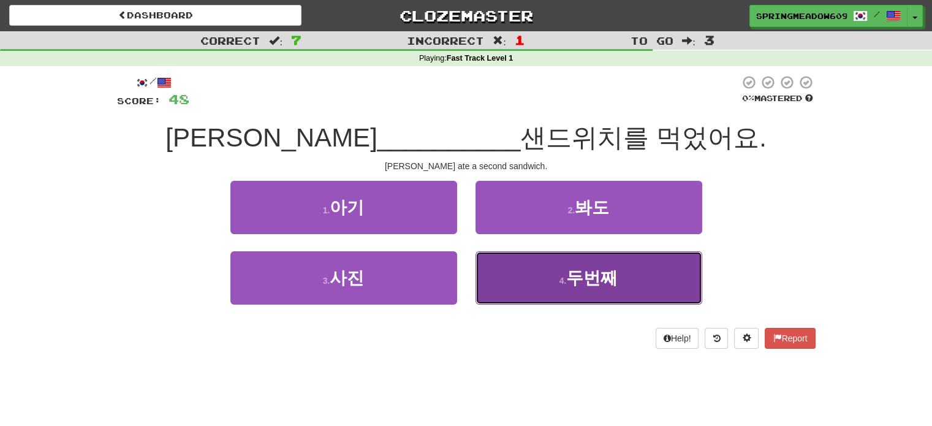
click at [535, 274] on button "4 . 두번째" at bounding box center [589, 277] width 227 height 53
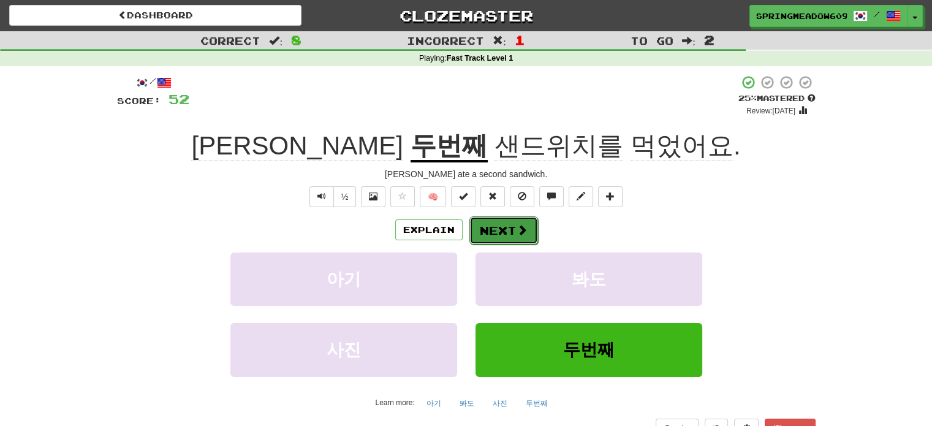
click at [517, 228] on span at bounding box center [522, 229] width 11 height 11
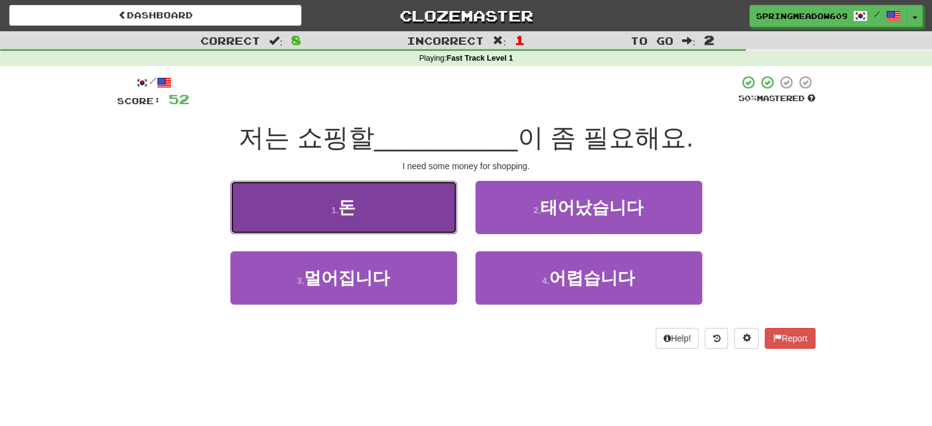
click at [440, 215] on button "1 . 돈" at bounding box center [344, 207] width 227 height 53
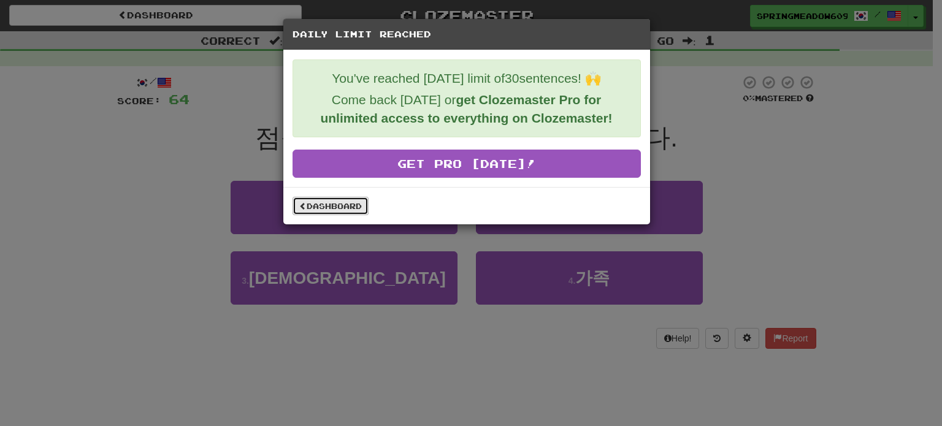
click at [313, 199] on link "Dashboard" at bounding box center [330, 206] width 76 height 18
